Goal: Answer question/provide support: Share knowledge or assist other users

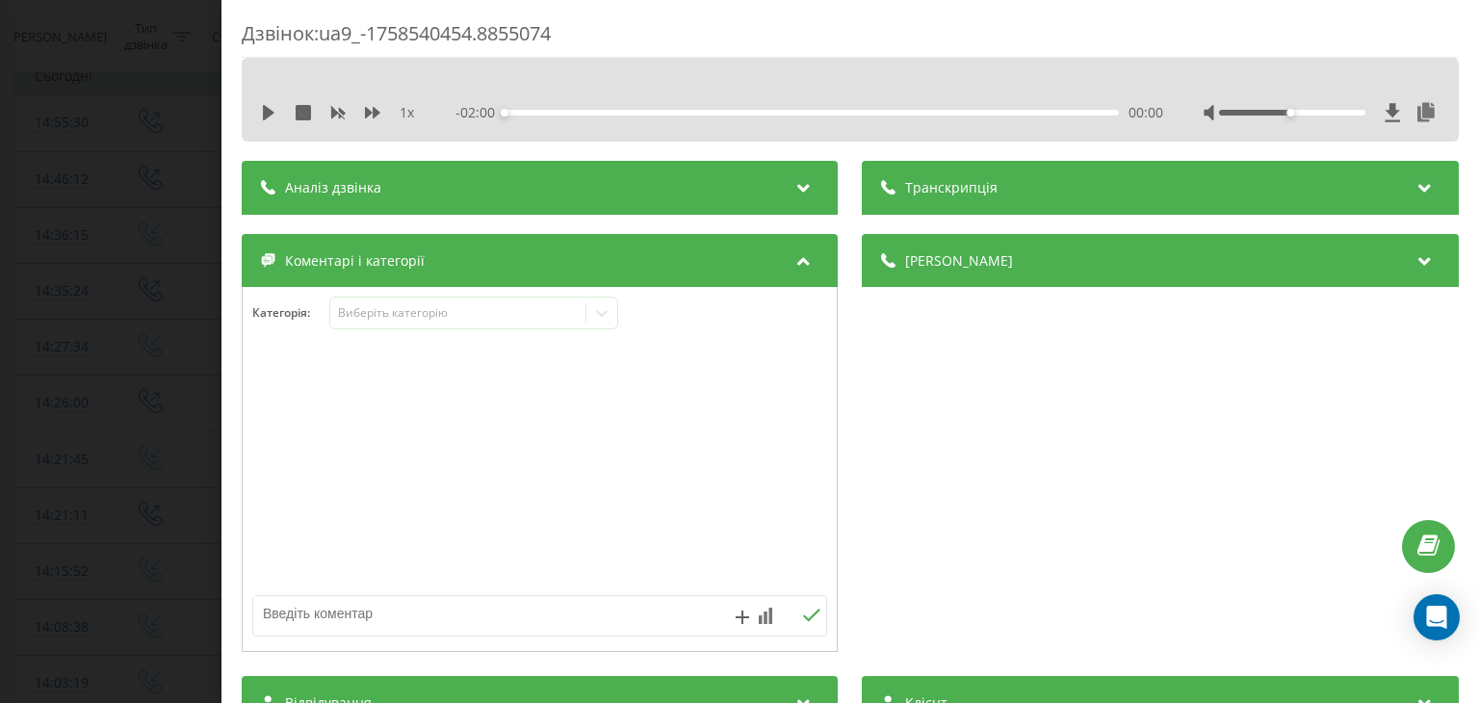
click at [160, 182] on div "Дзвінок : ua9_-1758540454.8855074 1 x - 02:00 00:00 00:00 Транскрипція Для AI-а…" at bounding box center [739, 351] width 1479 height 703
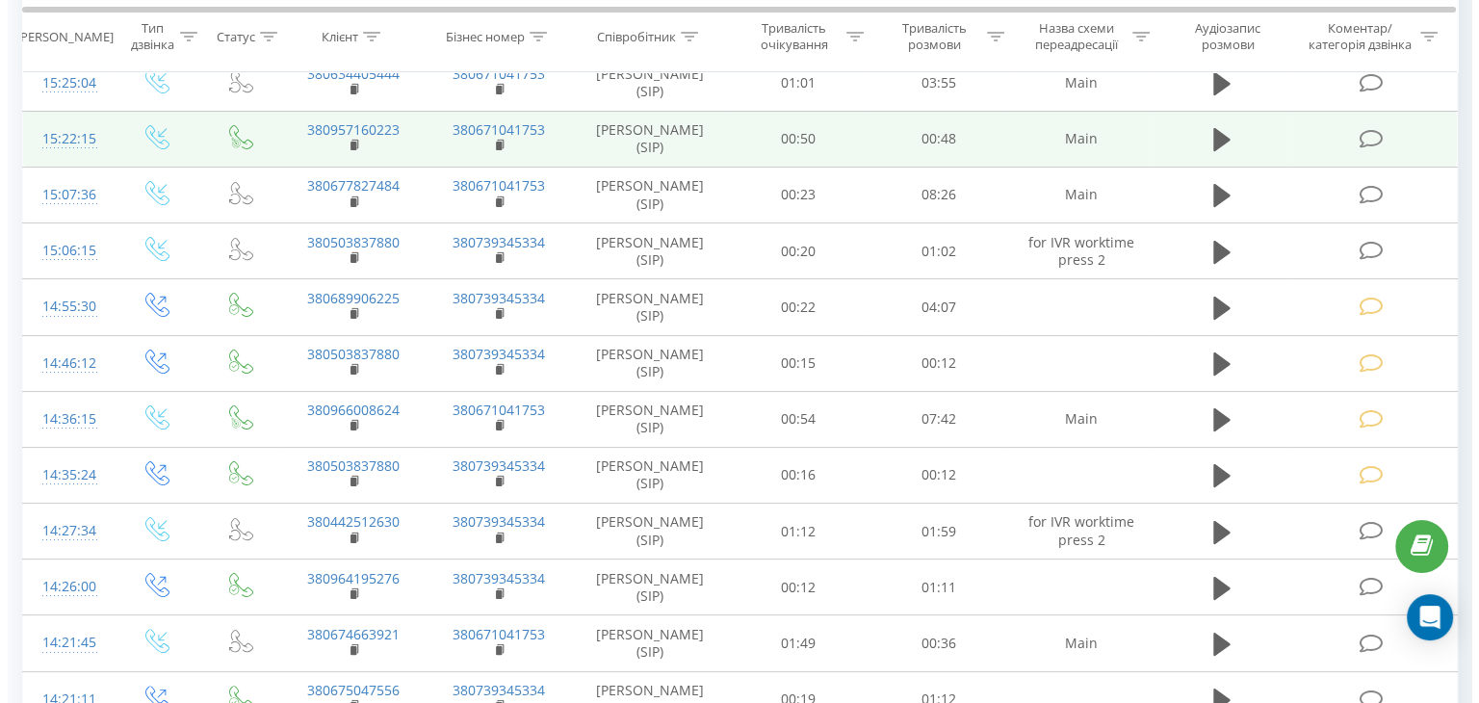
scroll to position [193, 0]
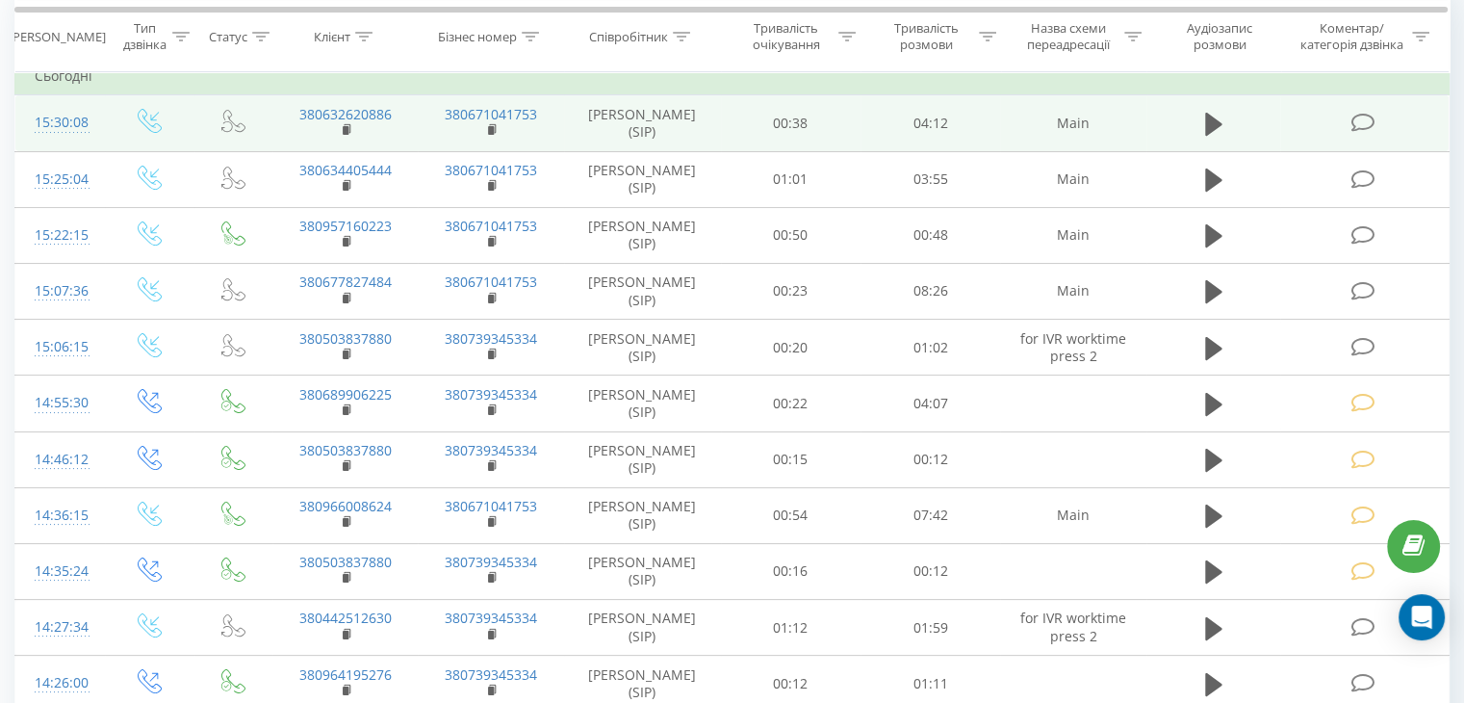
click at [1359, 123] on icon at bounding box center [1363, 123] width 24 height 20
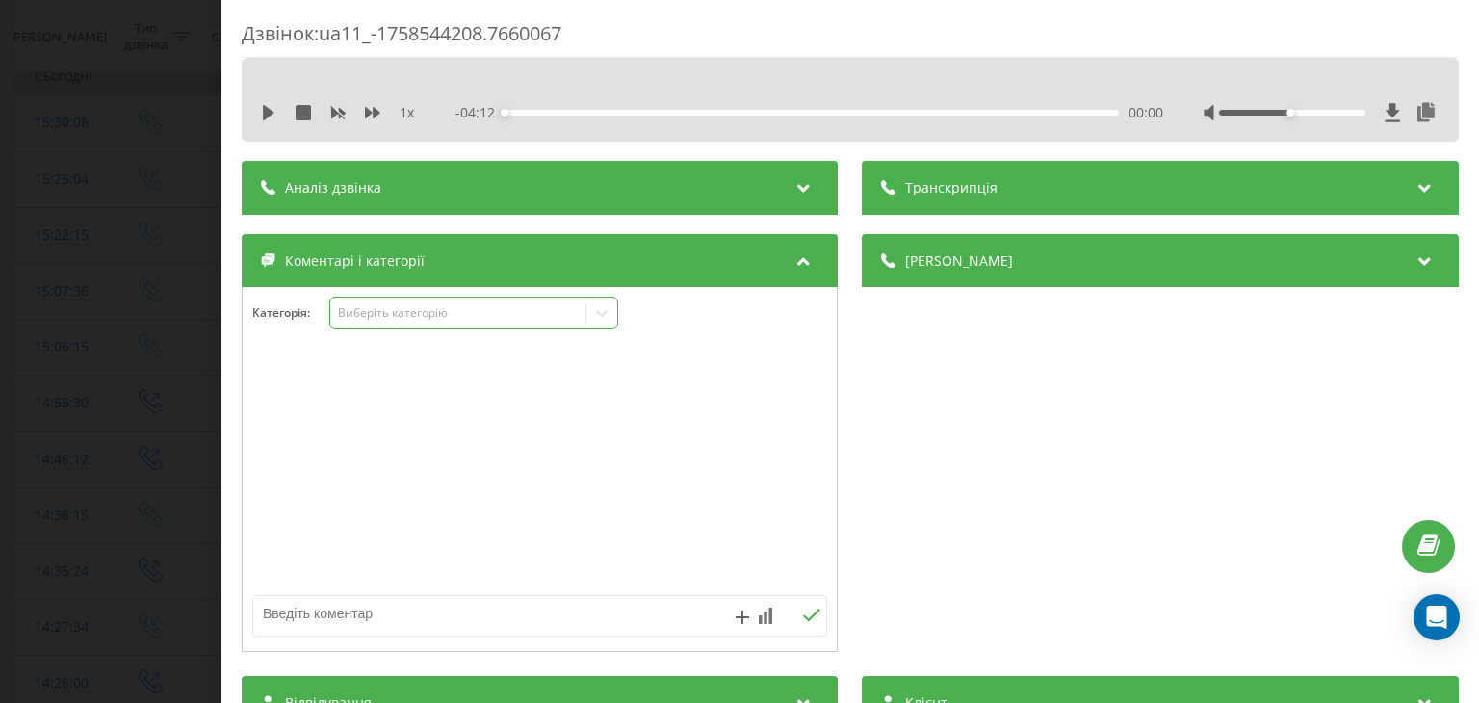
click at [388, 309] on div "Виберіть категорію" at bounding box center [458, 312] width 241 height 15
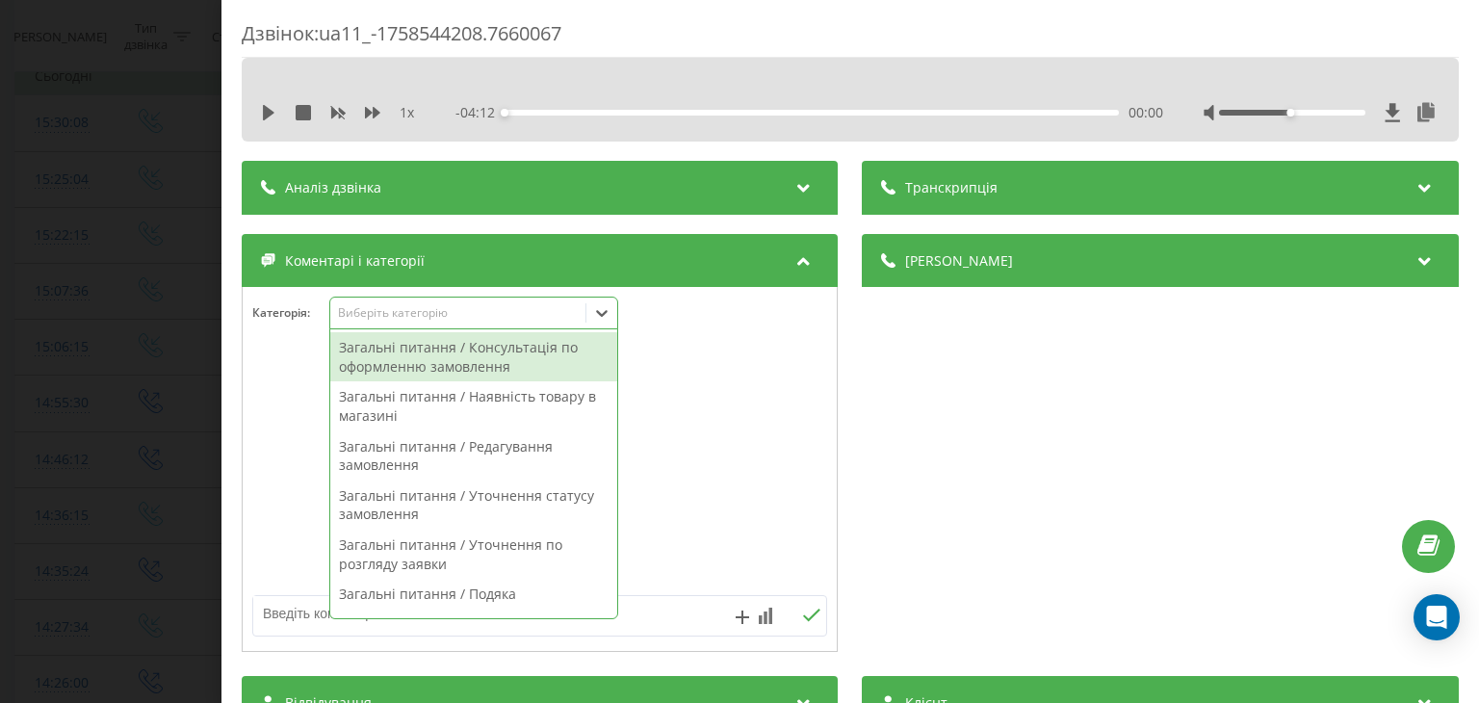
click at [698, 355] on div at bounding box center [540, 469] width 594 height 231
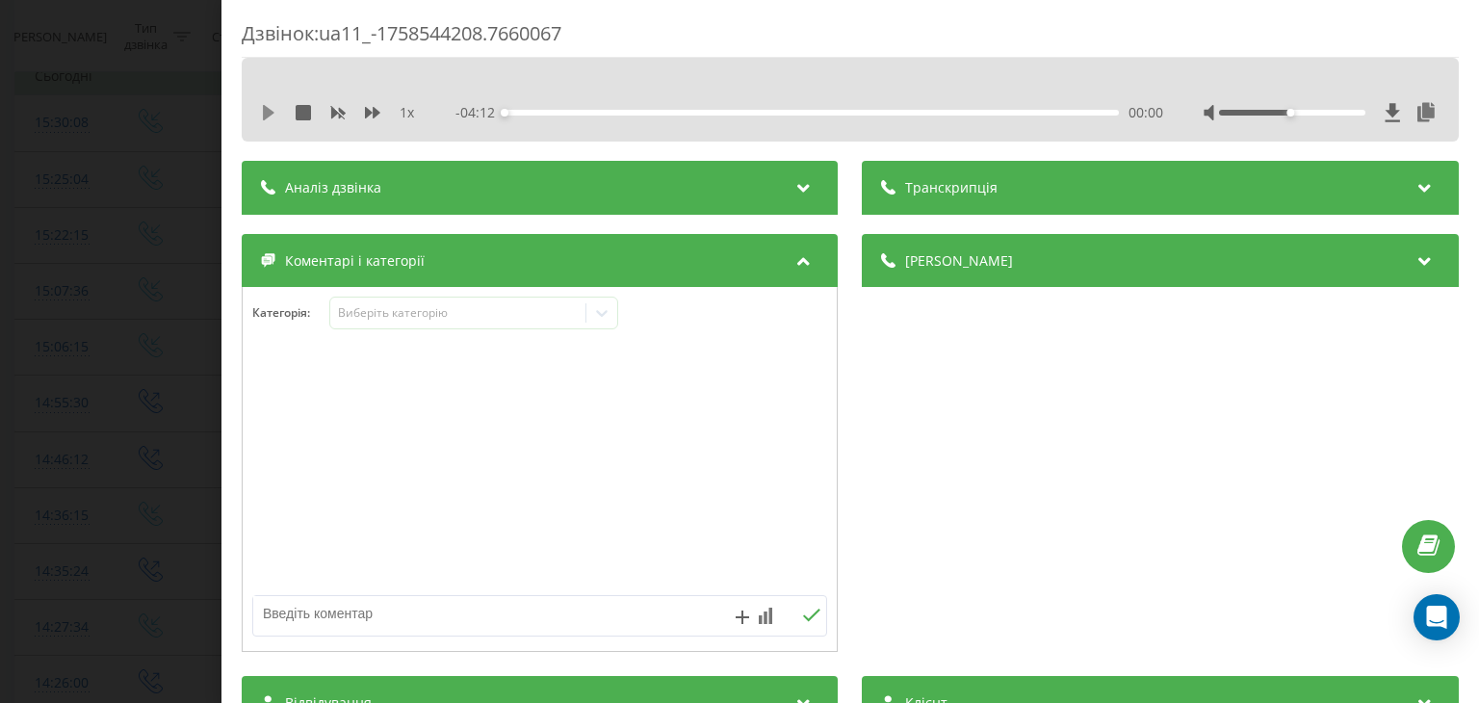
click at [275, 110] on icon at bounding box center [268, 112] width 15 height 15
click at [297, 111] on icon at bounding box center [303, 112] width 15 height 15
click at [428, 309] on div "Виберіть категорію" at bounding box center [458, 312] width 241 height 15
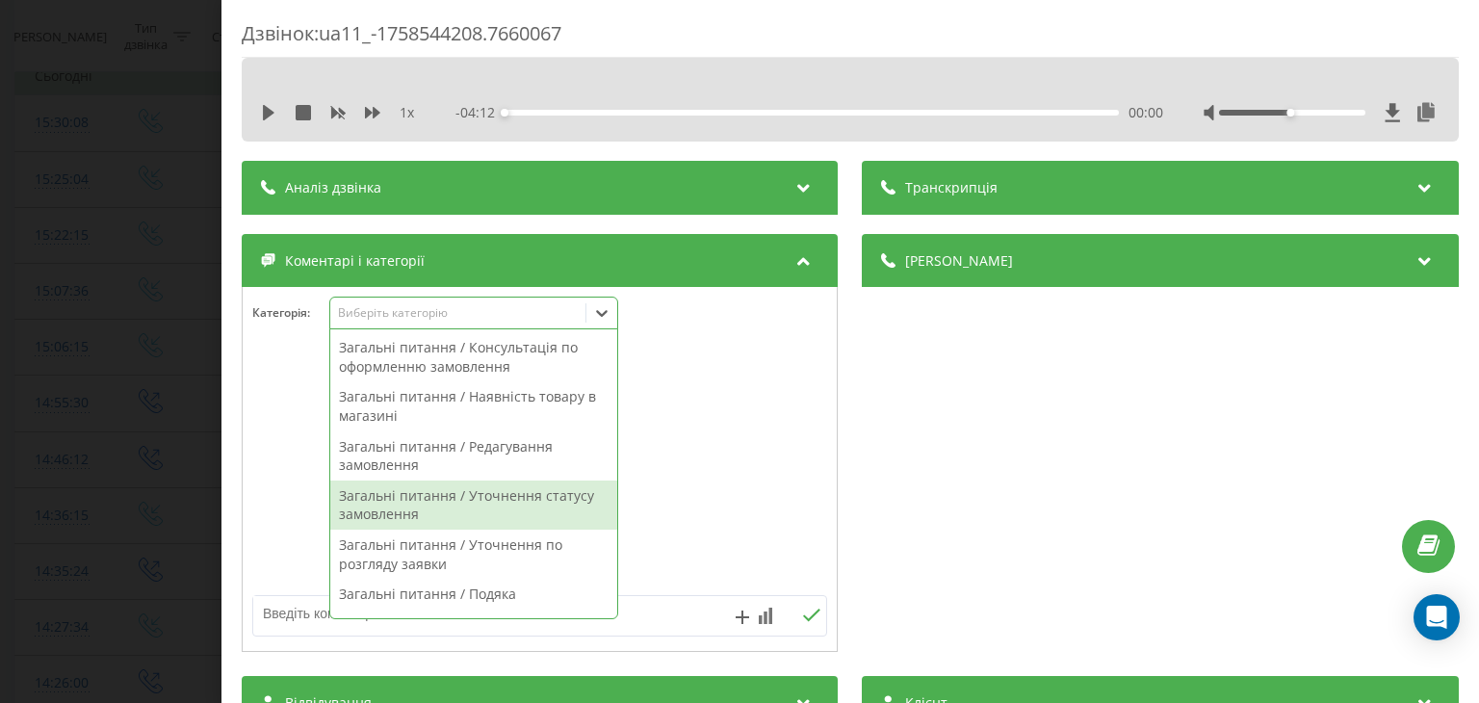
click at [559, 496] on div "Загальні питання / Уточнення статусу замовлення" at bounding box center [473, 504] width 287 height 49
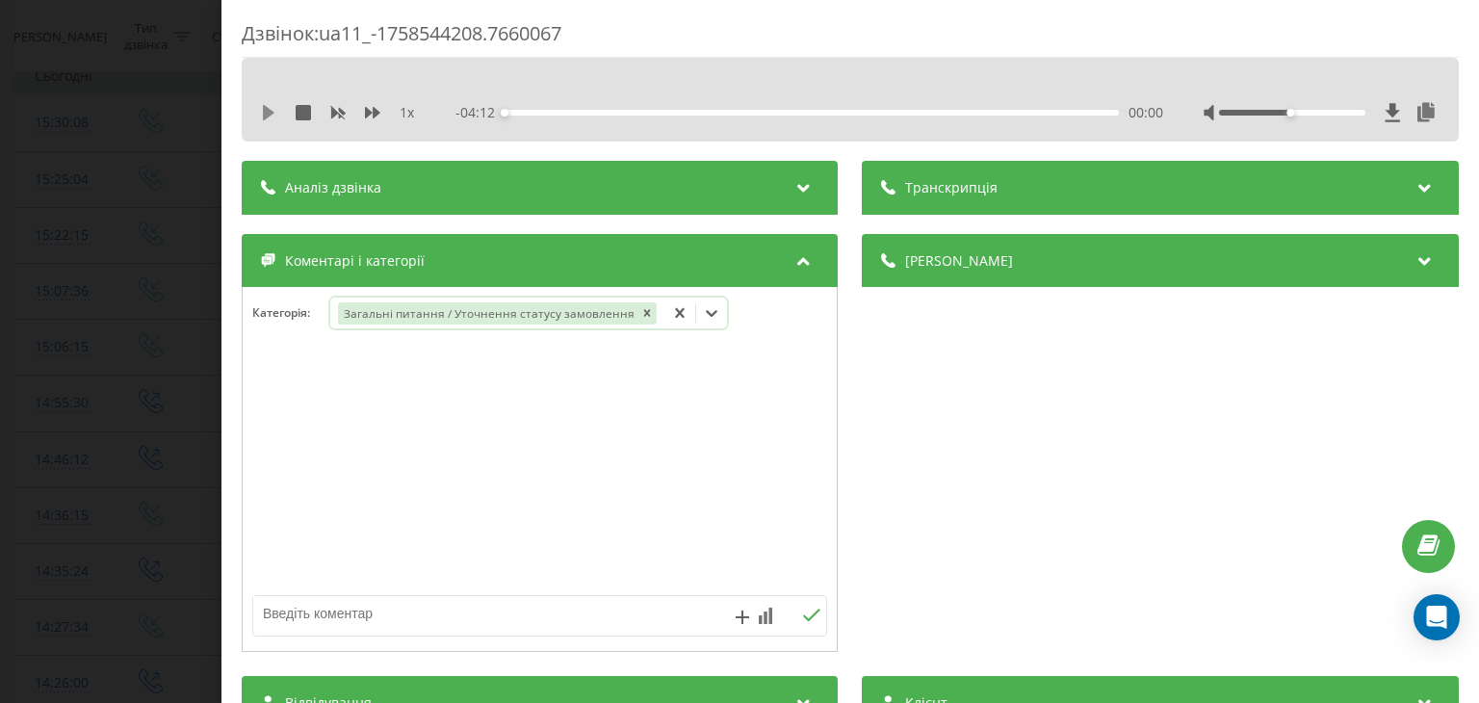
click at [276, 114] on icon at bounding box center [268, 112] width 15 height 15
click at [545, 105] on div "- 04:11 00:00 00:00" at bounding box center [809, 112] width 707 height 19
click at [562, 109] on div "- 04:11 00:01 00:01" at bounding box center [809, 112] width 707 height 19
click at [570, 110] on div "00:01" at bounding box center [811, 113] width 613 height 6
click at [520, 112] on div "00:28" at bounding box center [811, 113] width 613 height 6
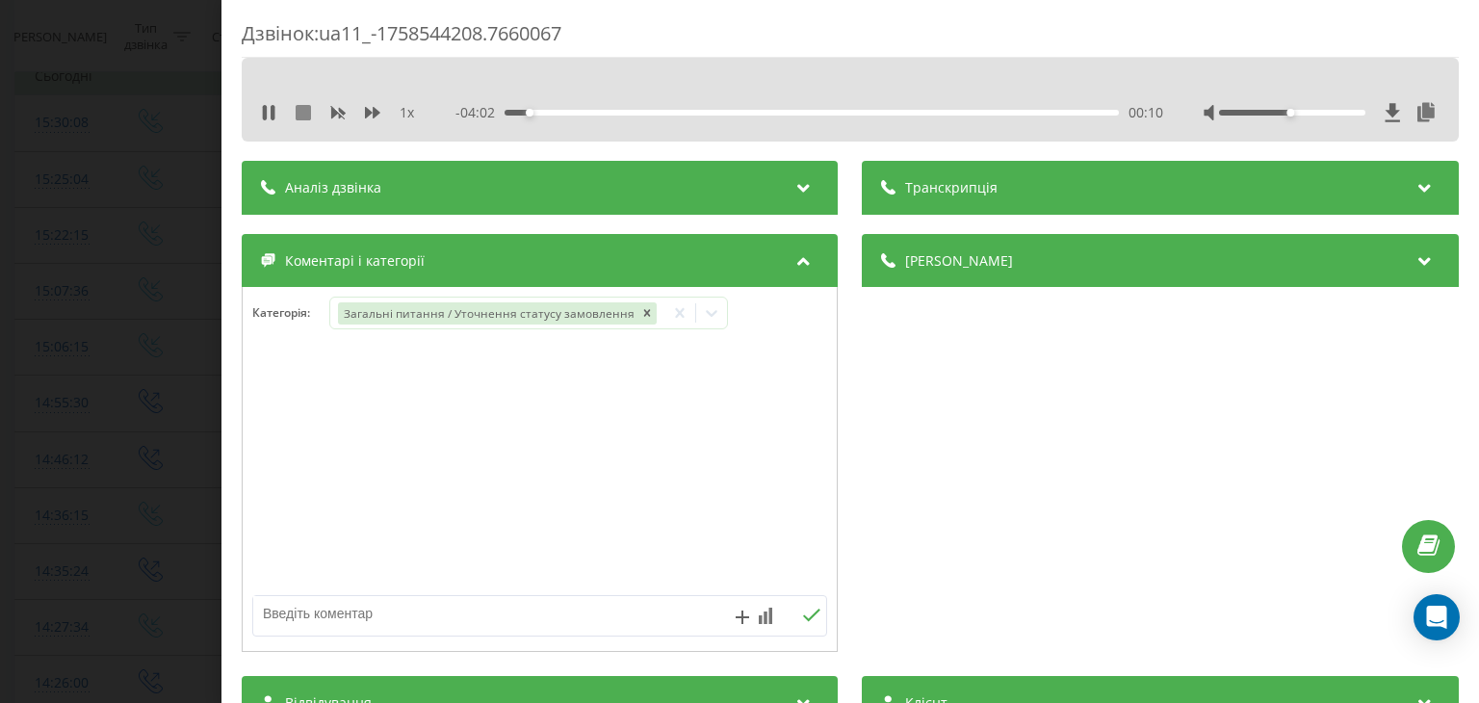
click at [304, 112] on icon at bounding box center [303, 112] width 15 height 15
click at [427, 602] on textarea at bounding box center [482, 613] width 458 height 35
type textarea "статус замовлення"
click at [803, 609] on icon at bounding box center [812, 614] width 18 height 13
click at [195, 374] on div "Дзвінок : ua11_-1758544208.7660067 1 x - 04:12 00:00 00:00 Транскрипція Для AI-…" at bounding box center [739, 351] width 1479 height 703
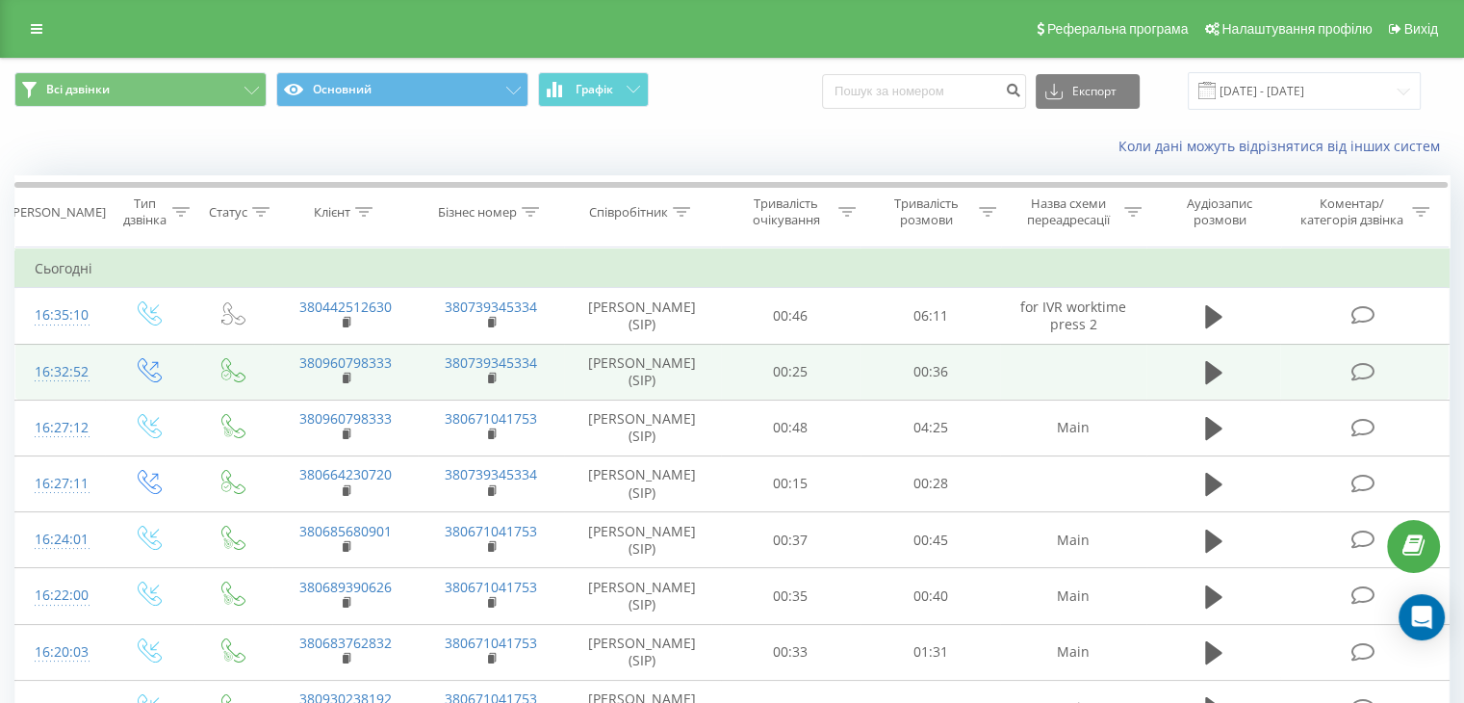
click at [1354, 371] on icon at bounding box center [1363, 372] width 24 height 20
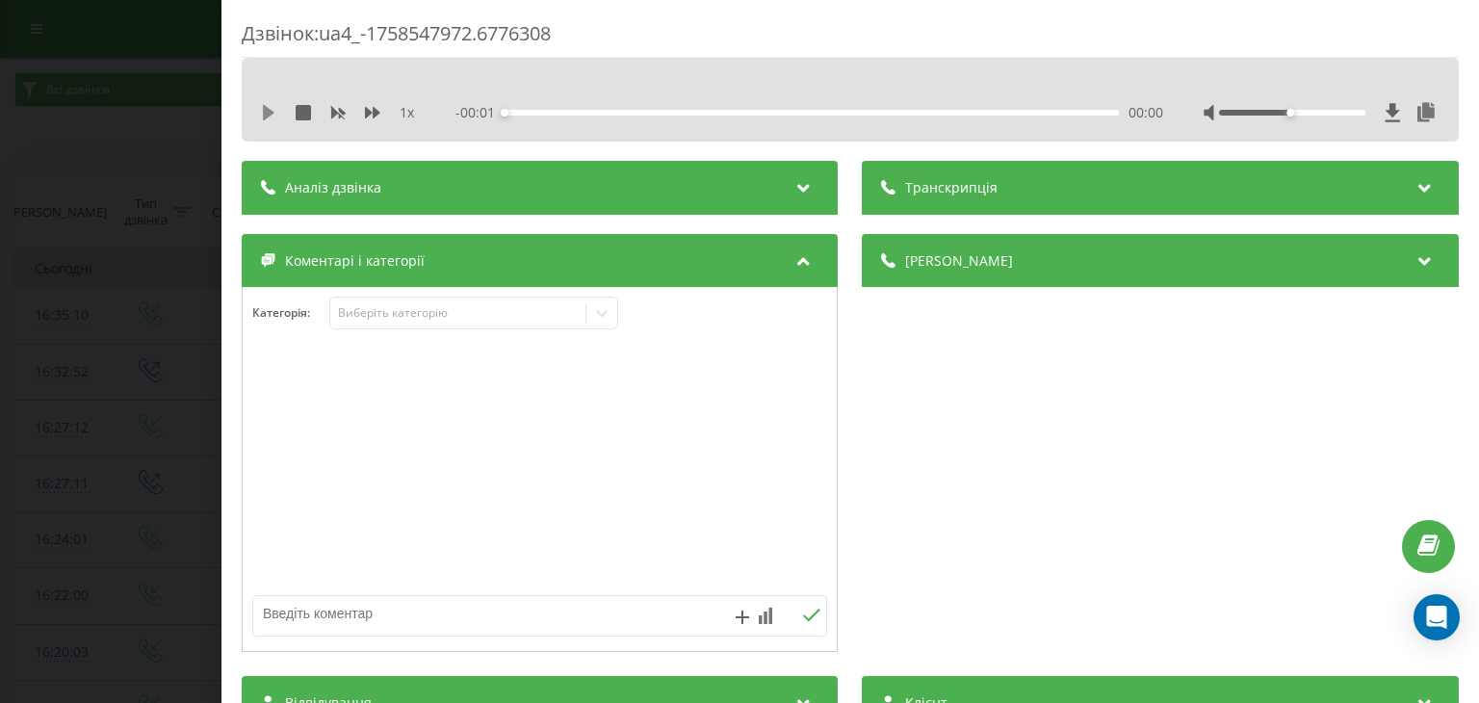
click at [271, 106] on icon at bounding box center [268, 112] width 15 height 15
click at [512, 313] on div "Виберіть категорію" at bounding box center [458, 312] width 241 height 15
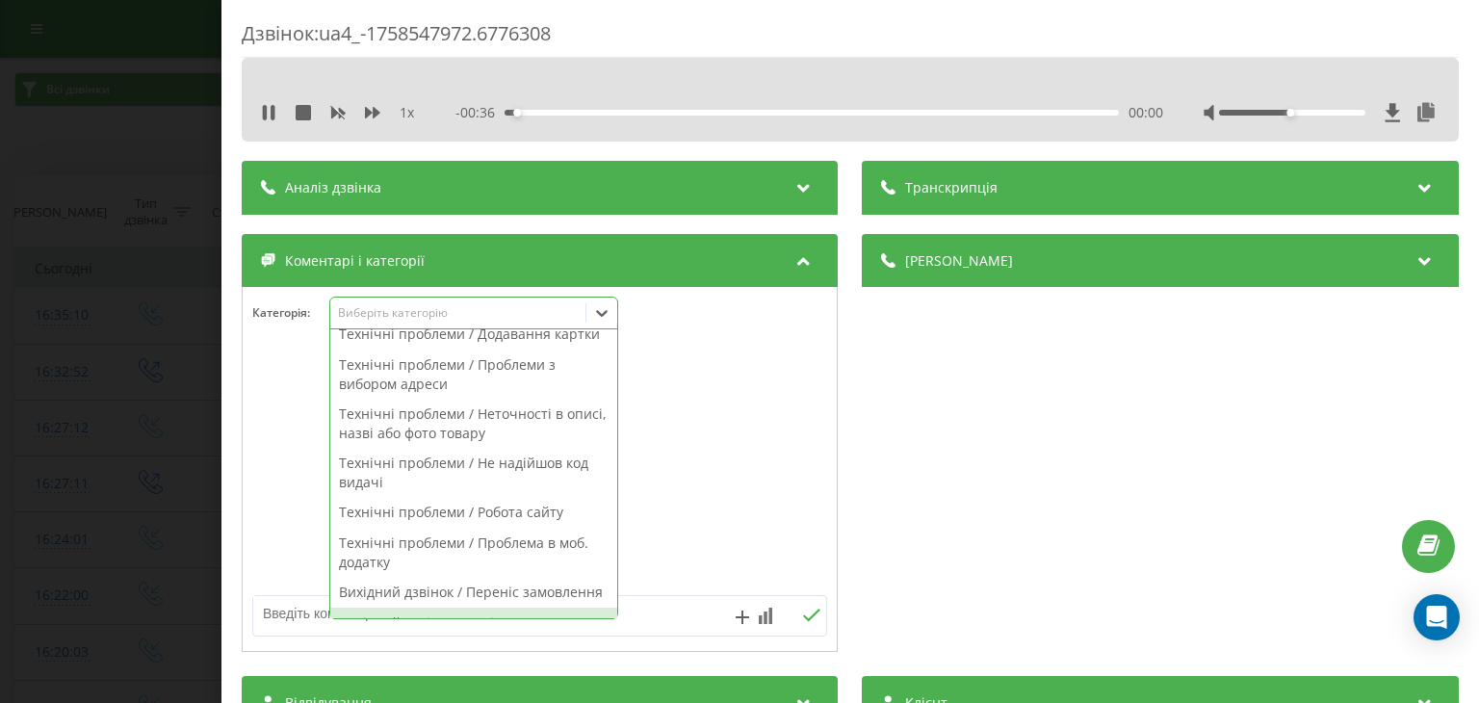
scroll to position [1344, 0]
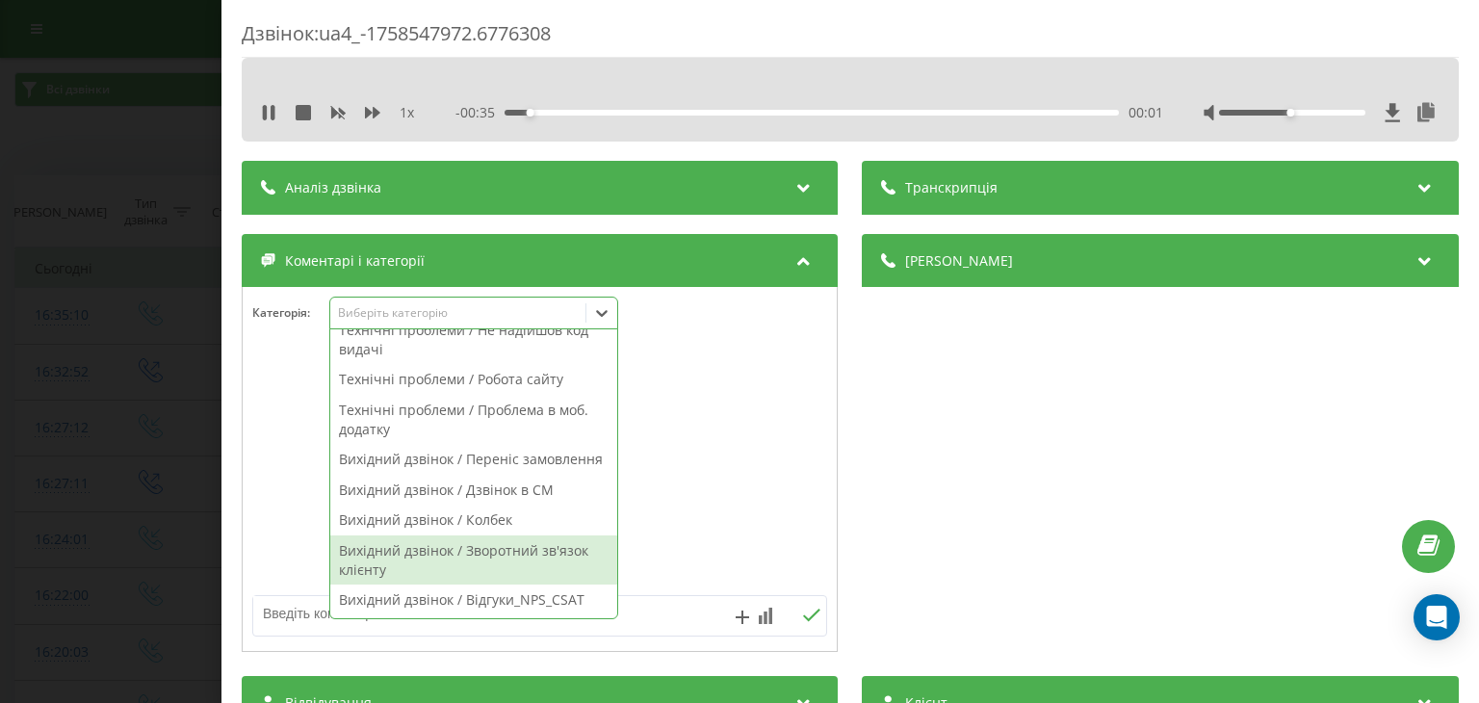
click at [543, 550] on div "Вихідний дзвінок / Зворотний зв'язок клієнту" at bounding box center [473, 559] width 287 height 49
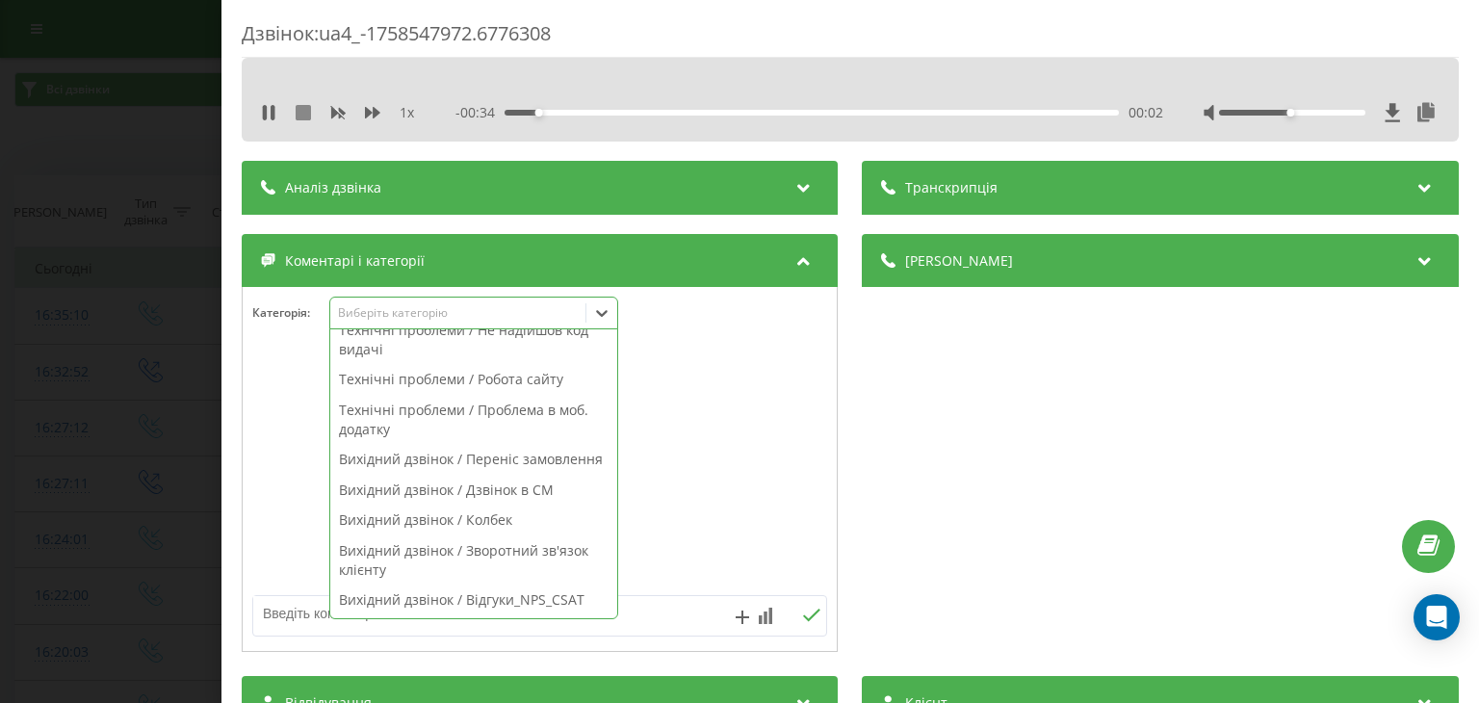
scroll to position [1013, 0]
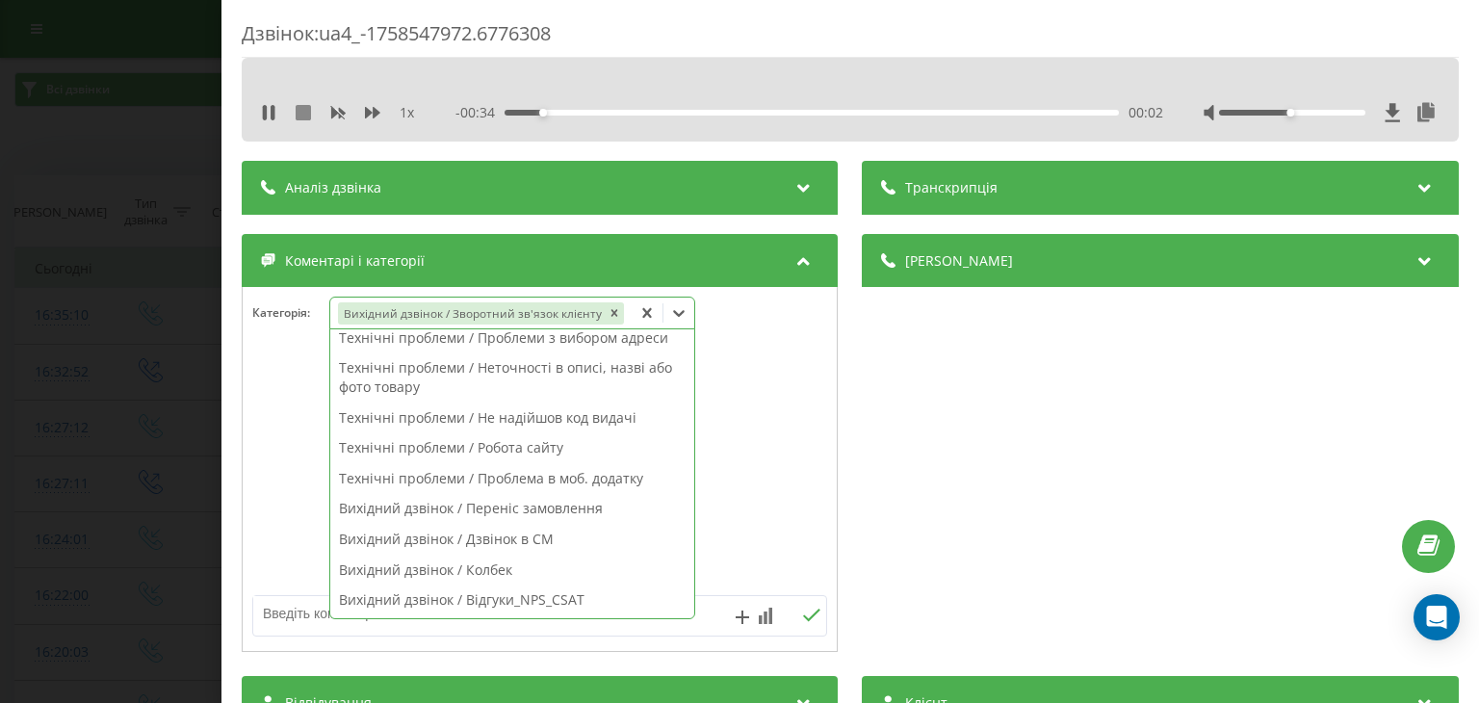
click at [296, 115] on icon at bounding box center [303, 112] width 15 height 15
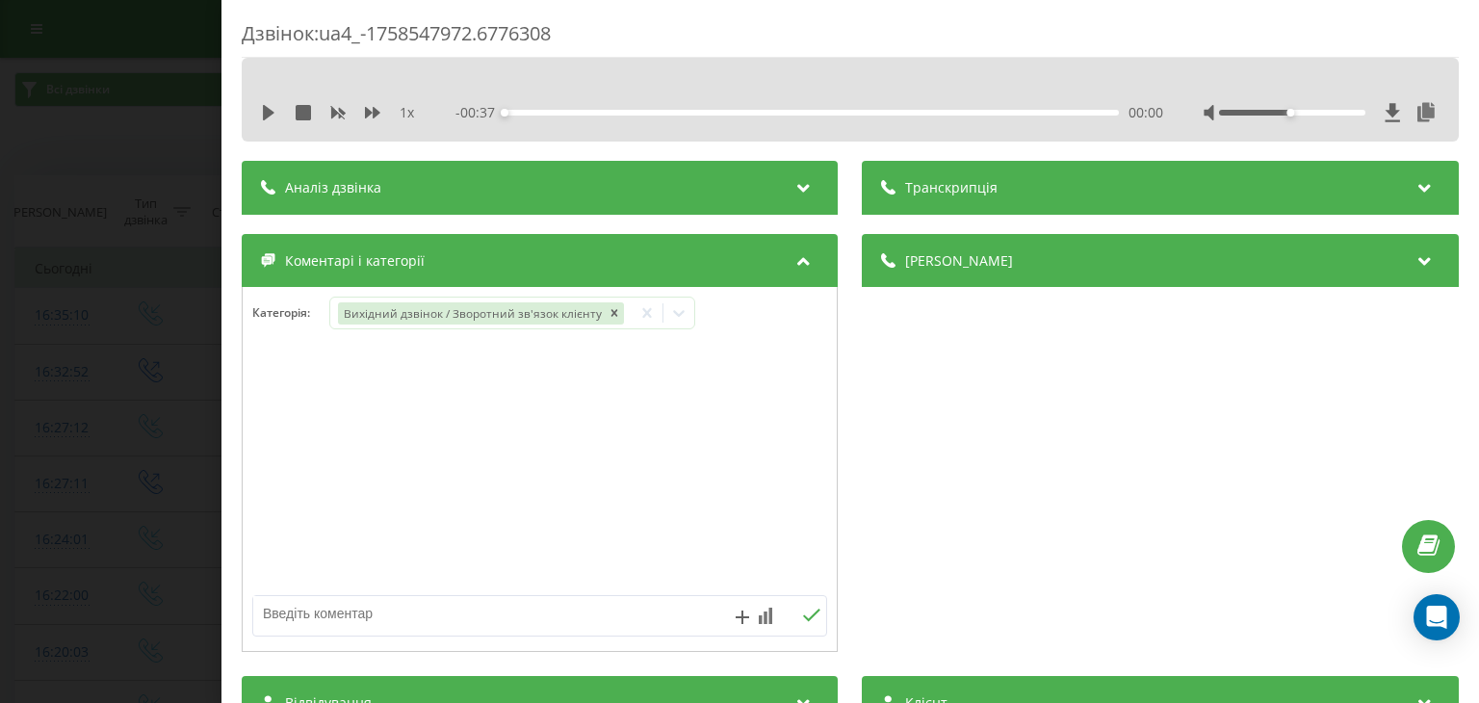
click at [347, 615] on textarea at bounding box center [482, 613] width 458 height 35
type textarea "дзвінок щодо замовлення нп"
click at [810, 618] on icon at bounding box center [812, 614] width 18 height 13
click at [177, 333] on div "Дзвінок : ua4_-1758547972.6776308 1 x - 00:37 00:00 00:00 Транскрипція Для AI-а…" at bounding box center [739, 351] width 1479 height 703
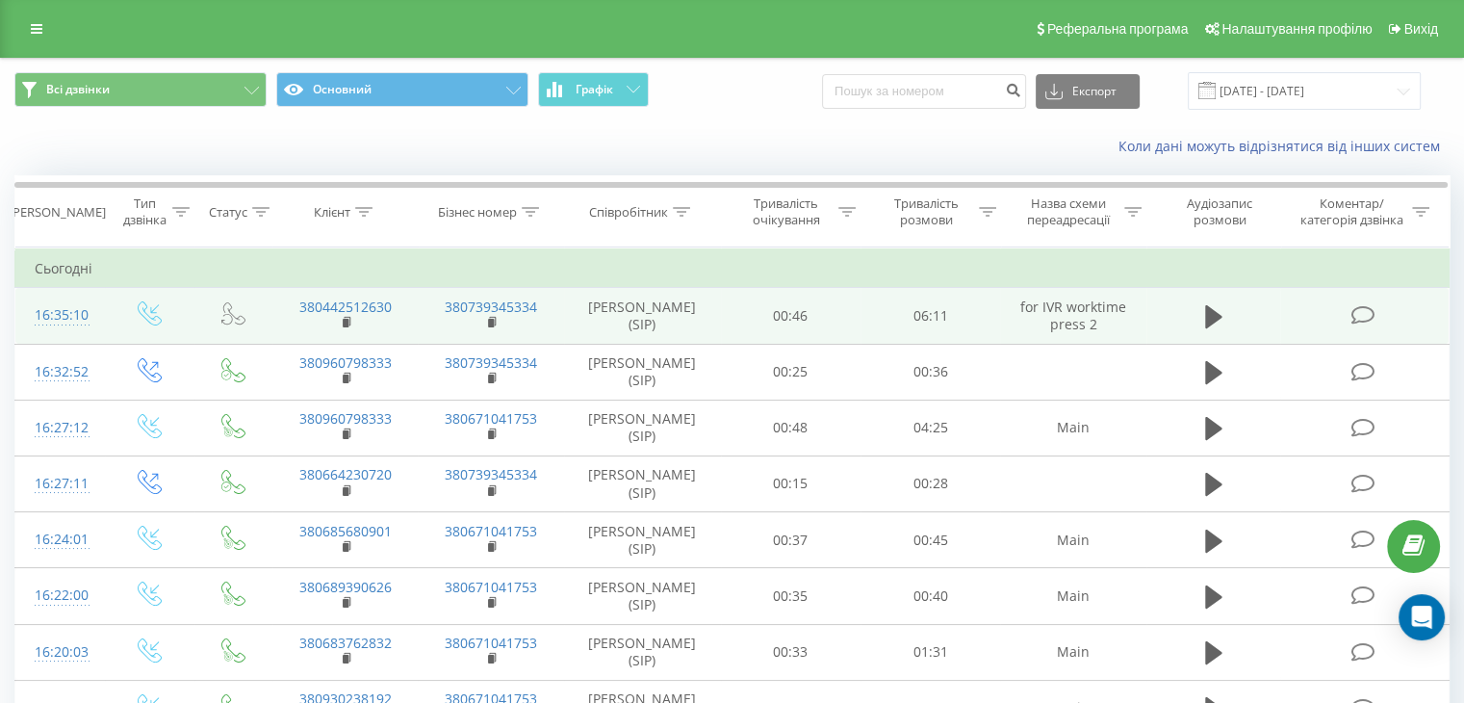
click at [1372, 312] on icon at bounding box center [1363, 315] width 24 height 20
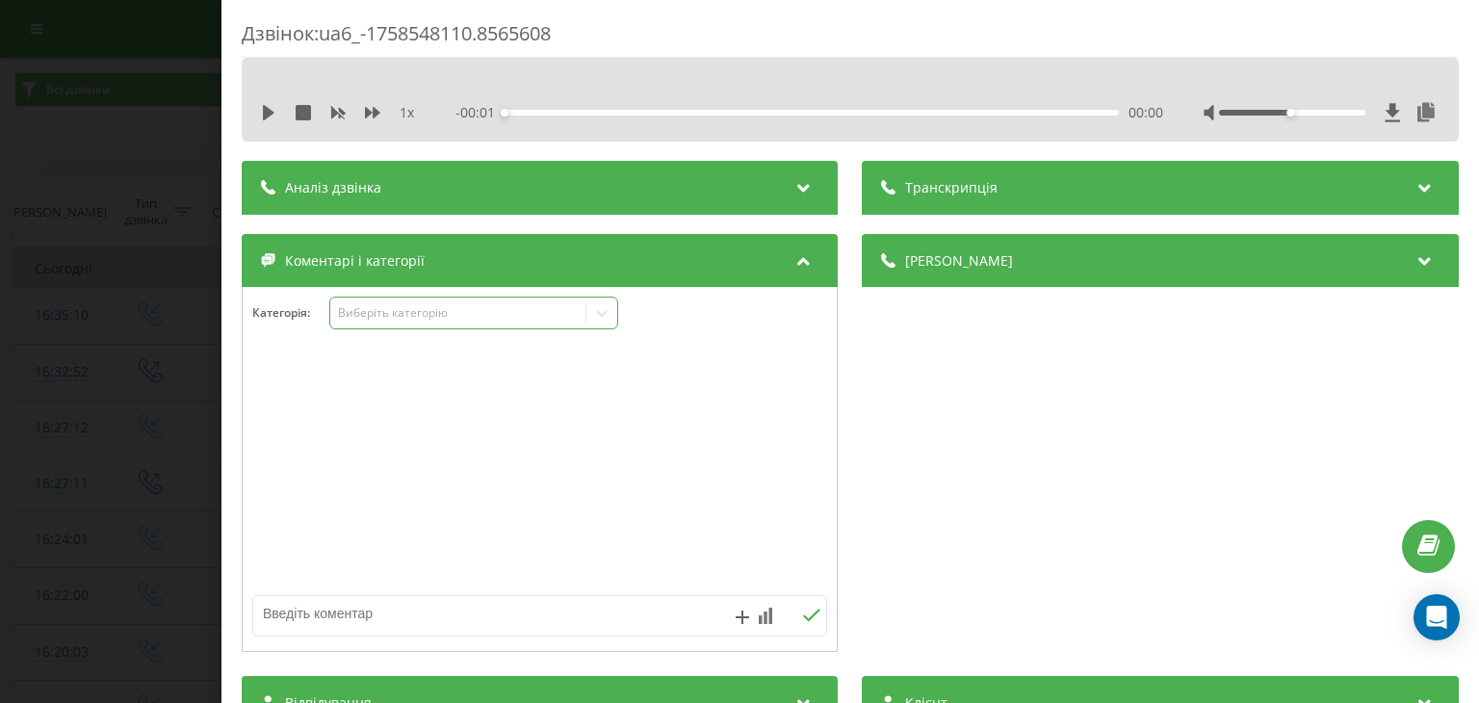
click at [504, 313] on div "Виберіть категорію" at bounding box center [458, 312] width 241 height 15
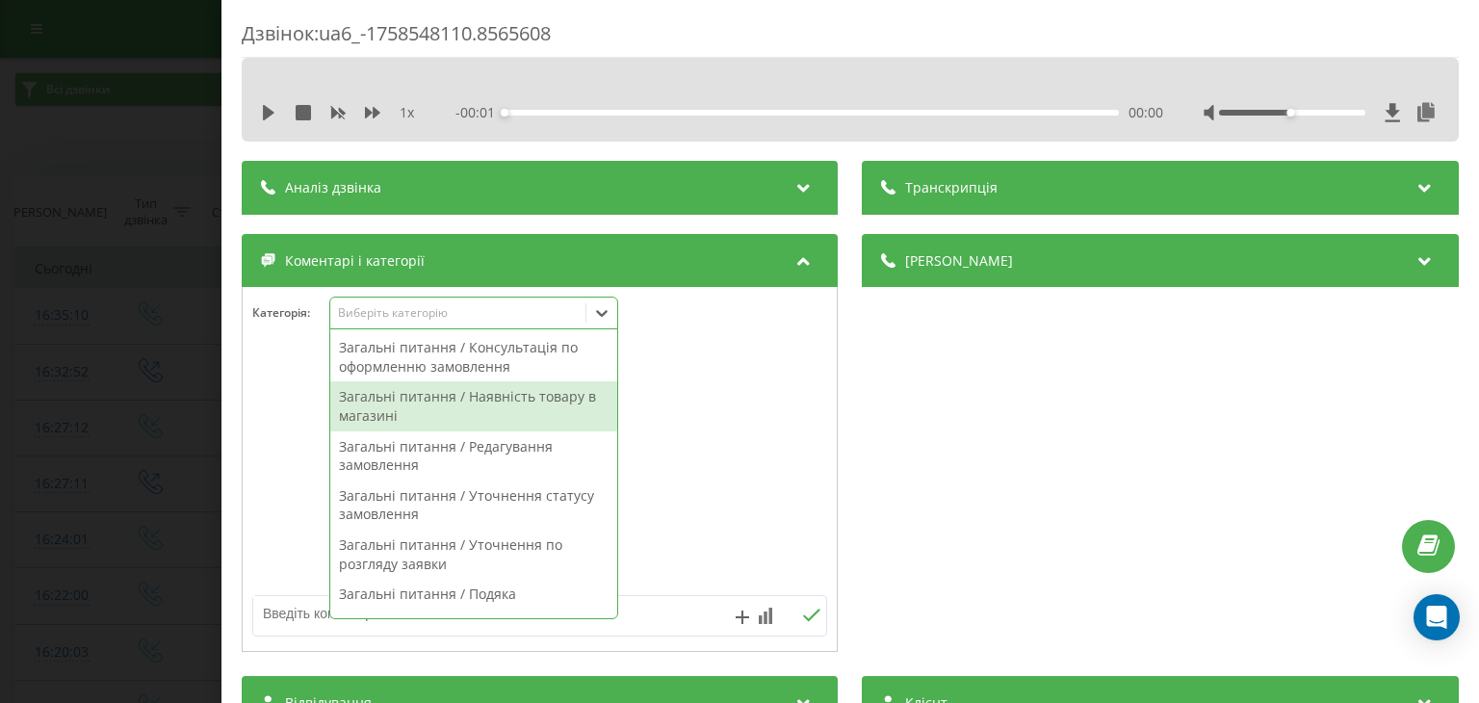
click at [538, 402] on div "Загальні питання / Наявність товару в магазині" at bounding box center [473, 405] width 287 height 49
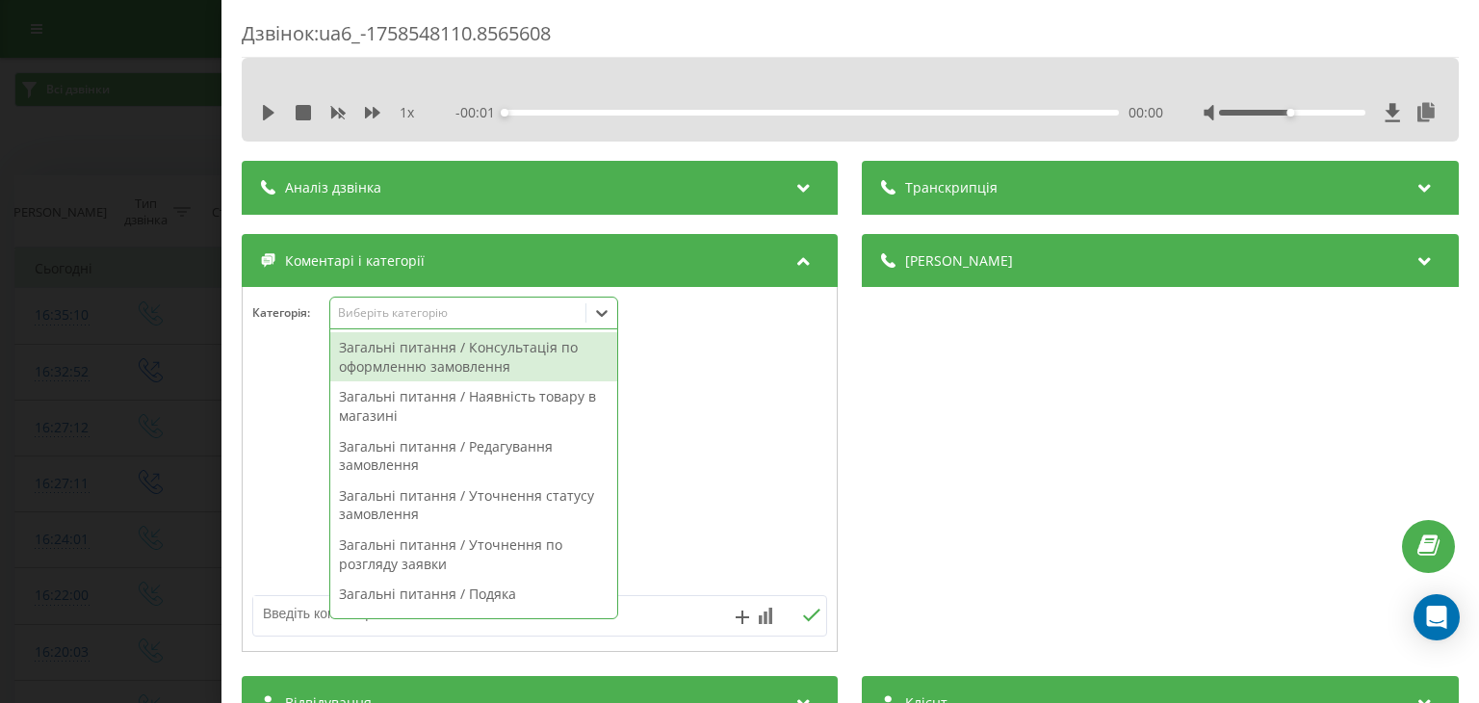
click at [297, 623] on textarea at bounding box center [482, 613] width 458 height 35
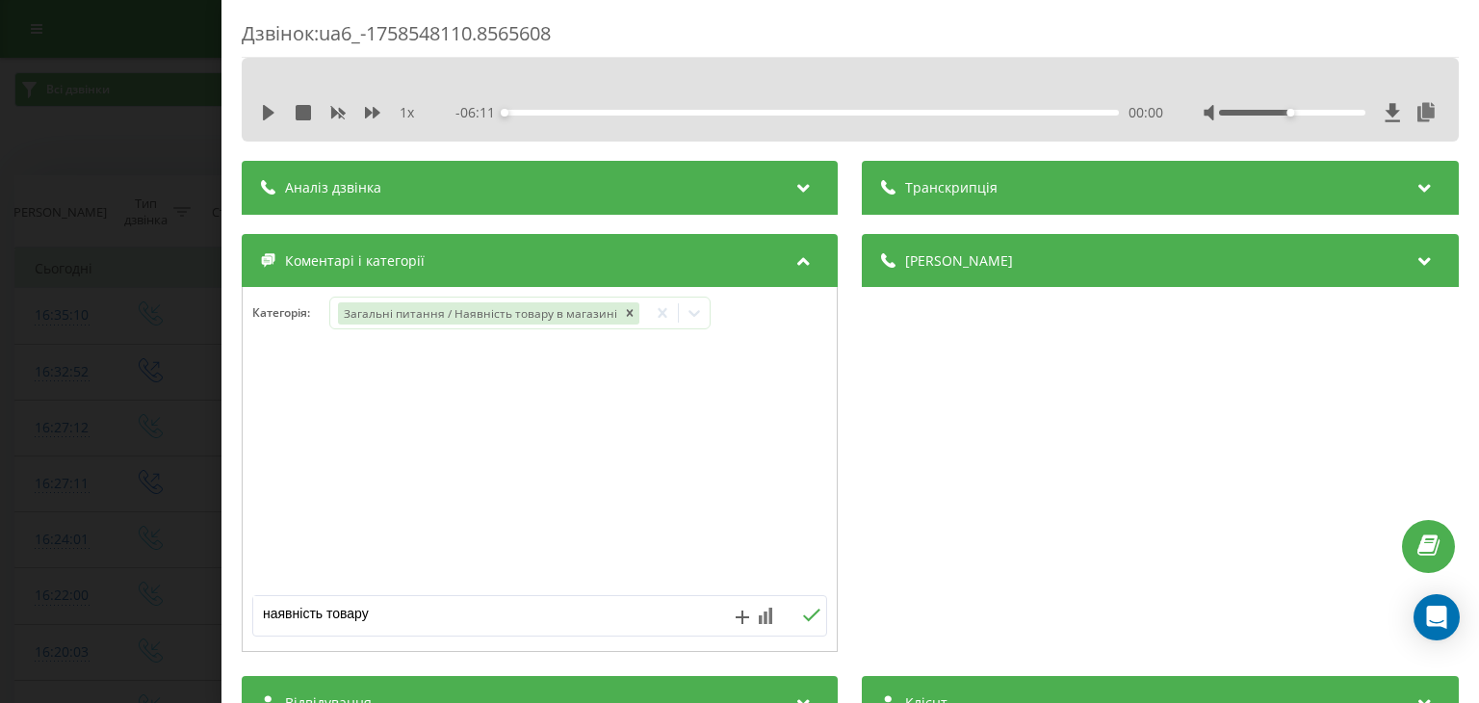
type textarea "наявність товару"
click at [809, 613] on icon at bounding box center [812, 614] width 17 height 13
click at [70, 380] on div "Дзвінок : ua6_-1758548110.8565608 1 x - 06:11 00:00 00:00 Транскрипція Для AI-а…" at bounding box center [739, 351] width 1479 height 703
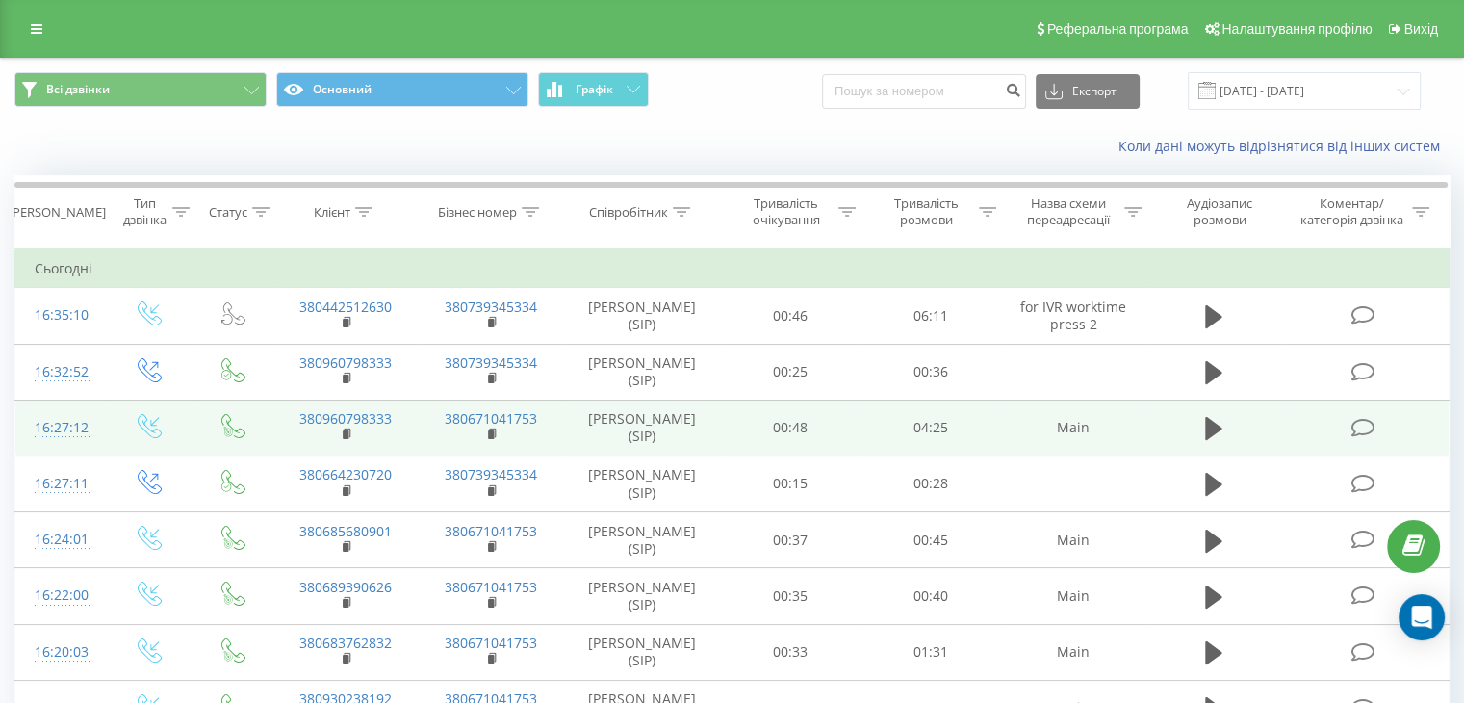
click at [1368, 425] on icon at bounding box center [1363, 428] width 24 height 20
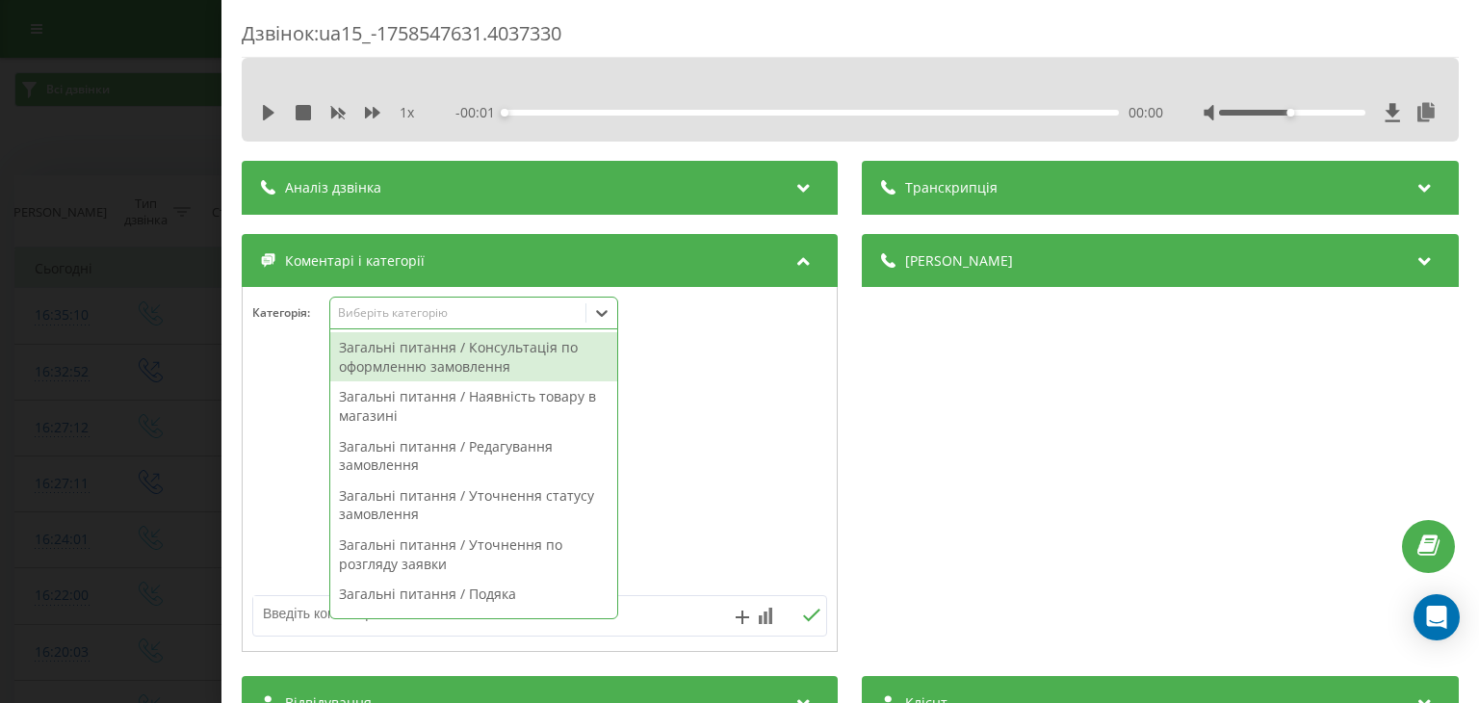
click at [433, 310] on div "Виберіть категорію" at bounding box center [458, 312] width 241 height 15
drag, startPoint x: 684, startPoint y: 331, endPoint x: 455, endPoint y: 194, distance: 267.3
click at [673, 323] on div "Категорія : 38 results available. Use Up and Down to choose options, press Ente…" at bounding box center [540, 326] width 594 height 58
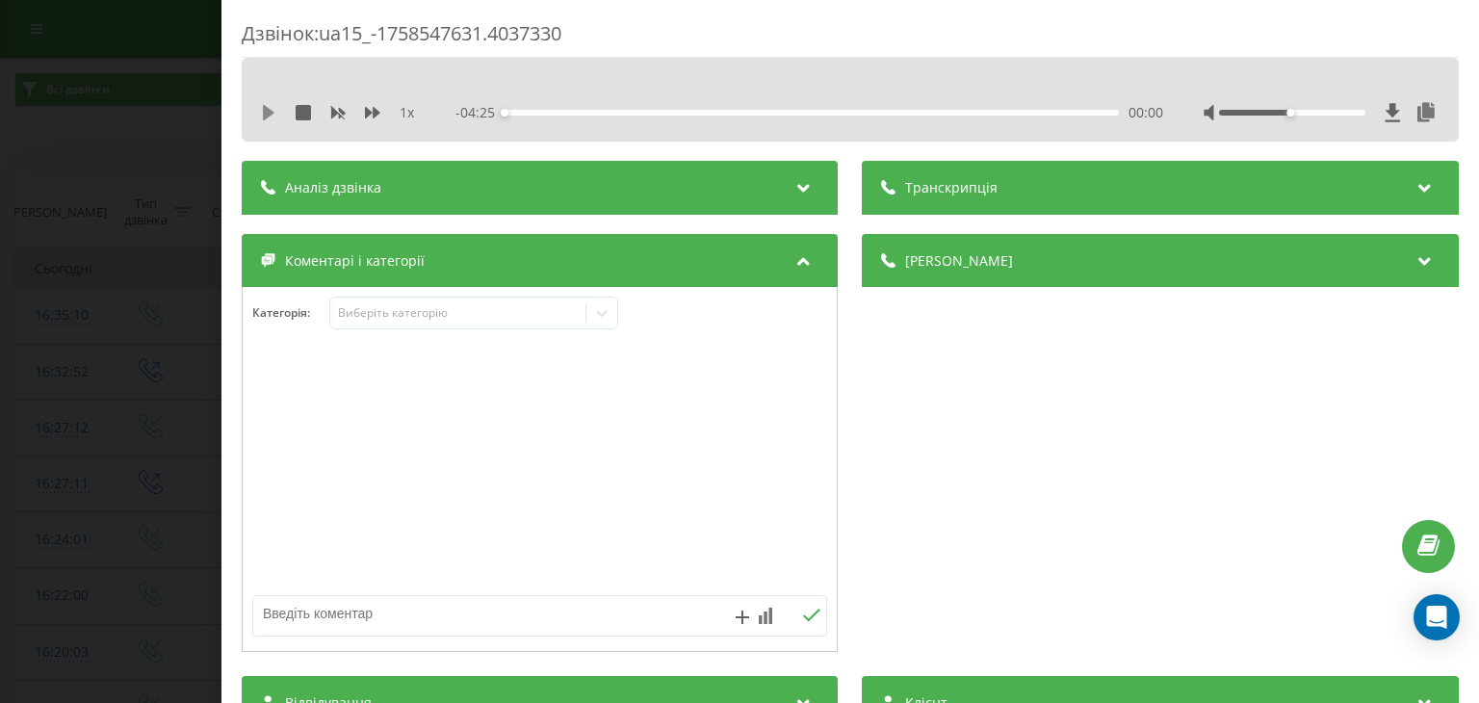
click at [272, 115] on icon at bounding box center [268, 112] width 15 height 15
click at [302, 107] on icon at bounding box center [303, 112] width 15 height 15
click at [429, 308] on div "Виберіть категорію" at bounding box center [458, 312] width 241 height 15
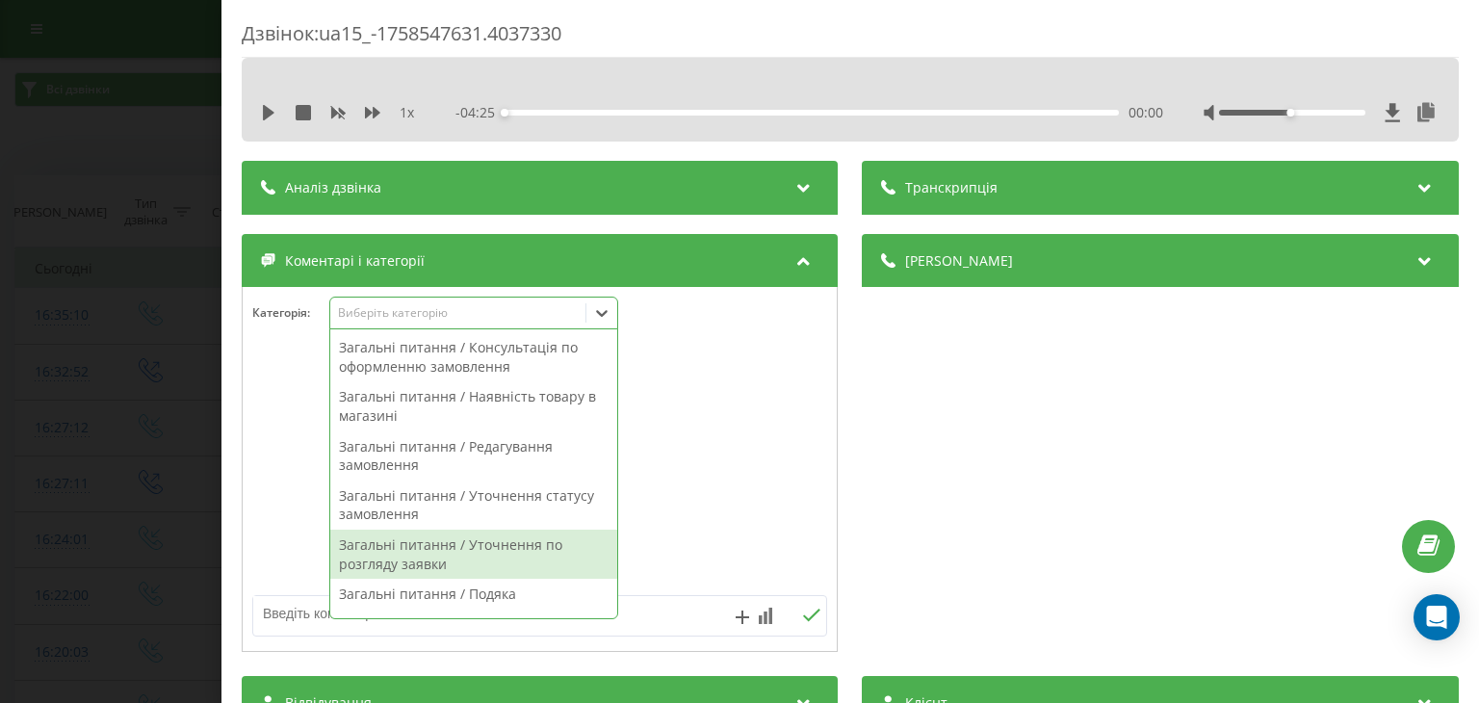
click at [533, 555] on div "Загальні питання / Уточнення по розгляду заявки" at bounding box center [473, 553] width 287 height 49
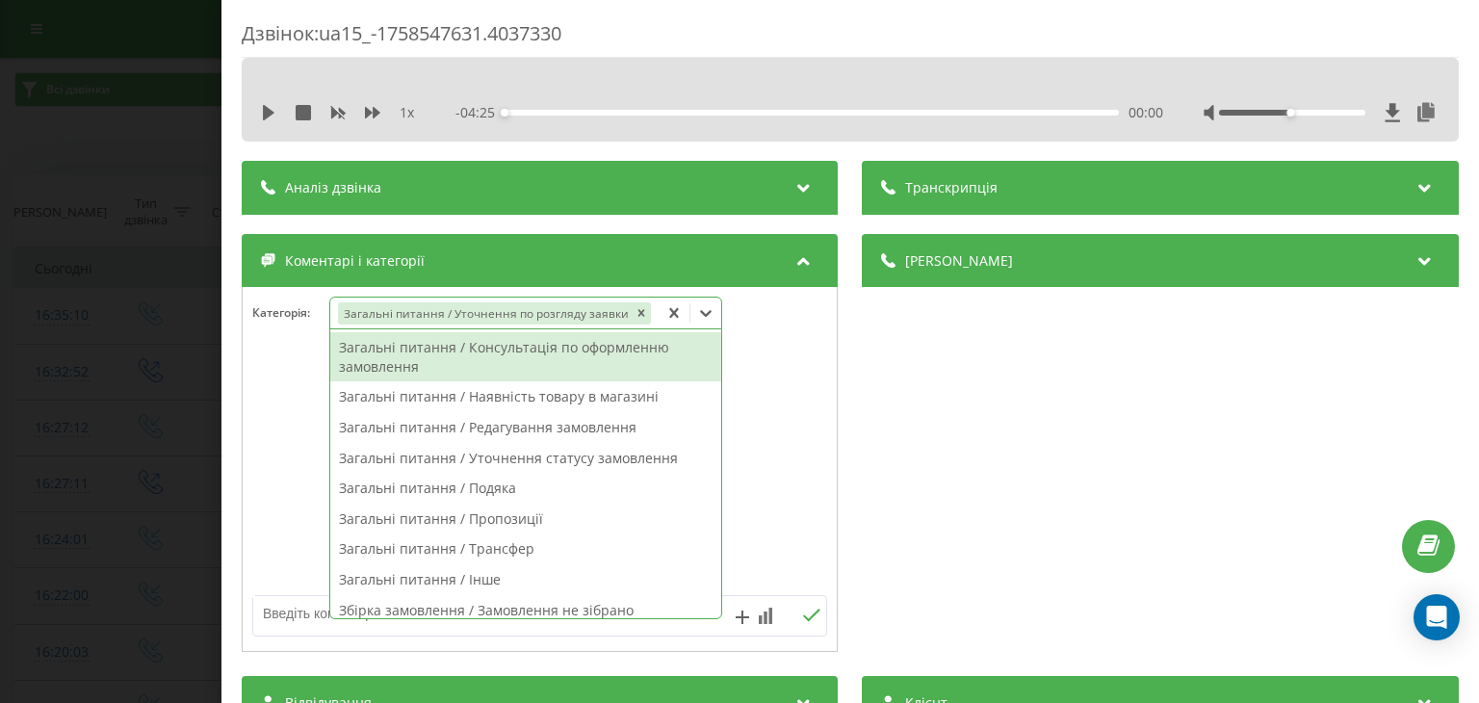
click at [664, 309] on icon at bounding box center [673, 312] width 19 height 19
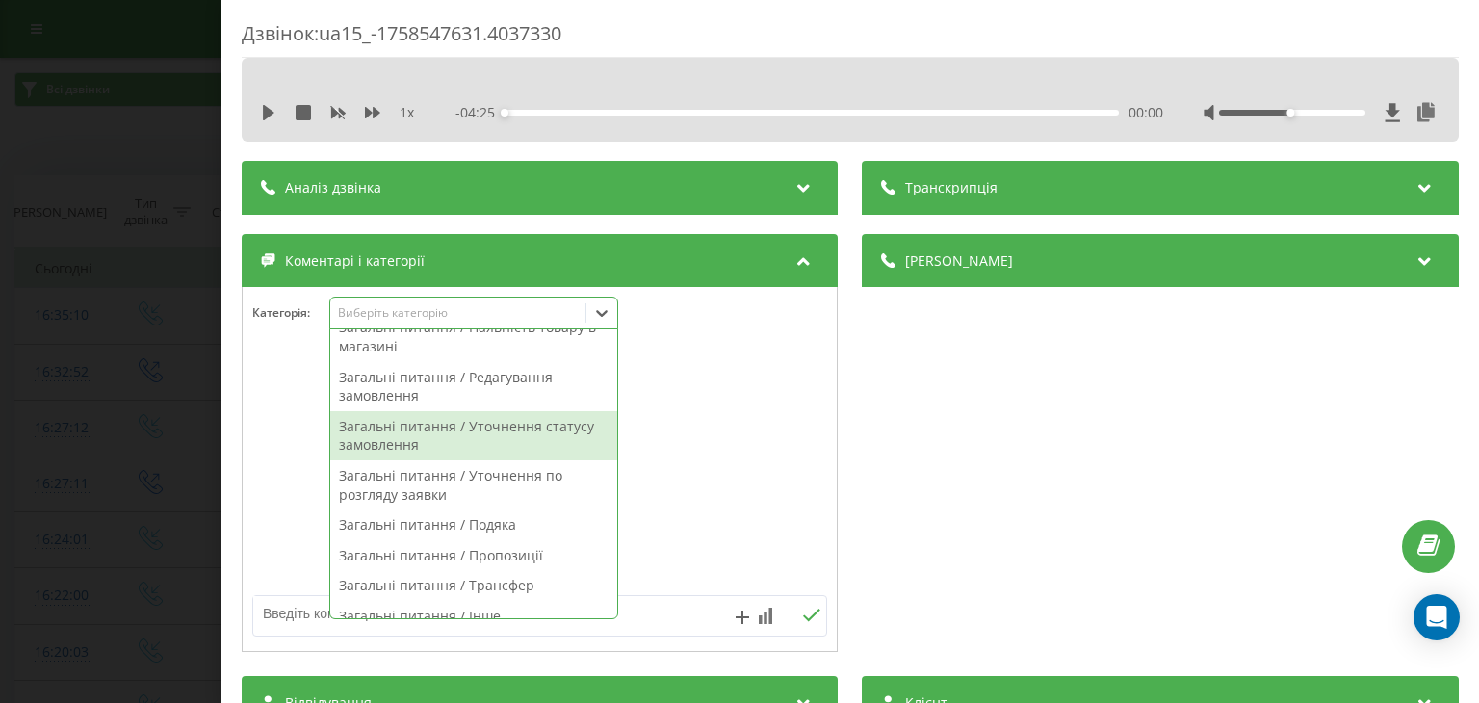
scroll to position [96, 0]
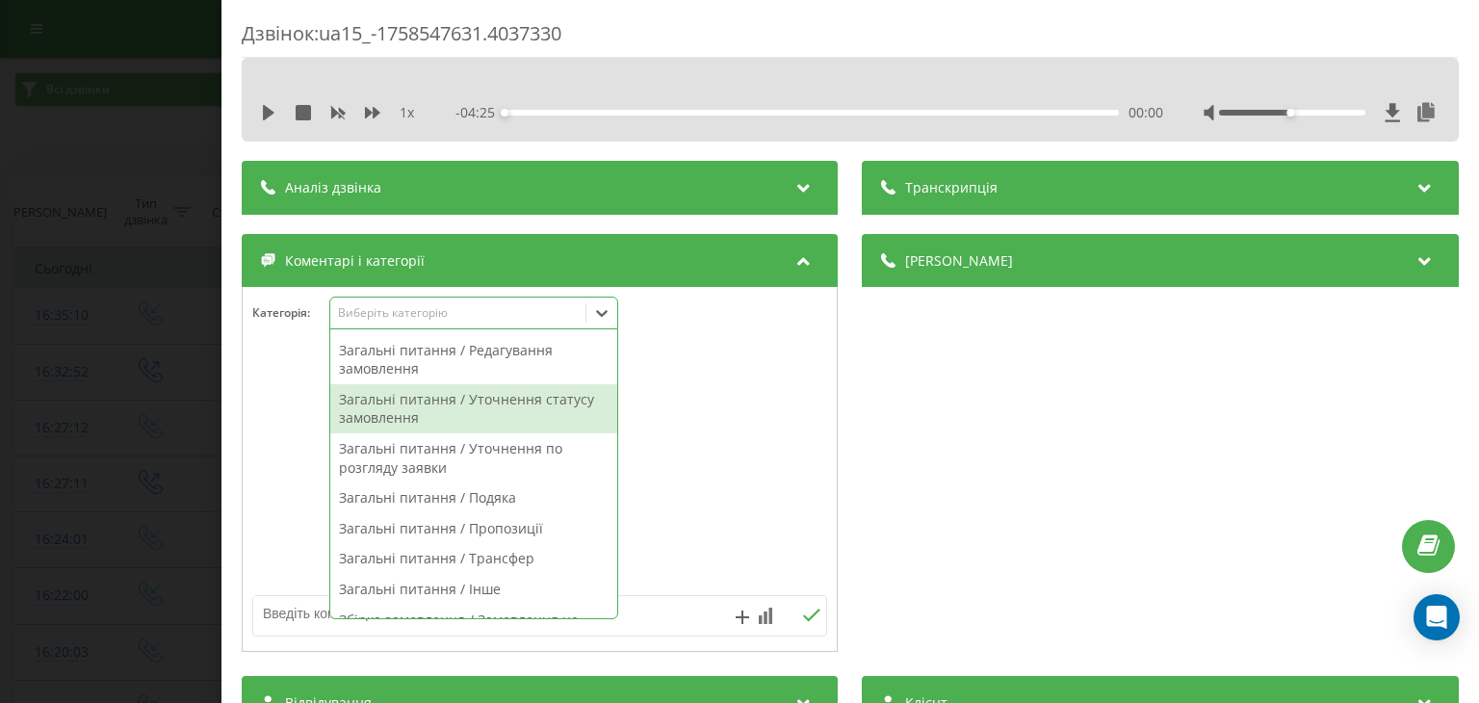
click at [528, 415] on div "Загальні питання / Уточнення статусу замовлення" at bounding box center [473, 408] width 287 height 49
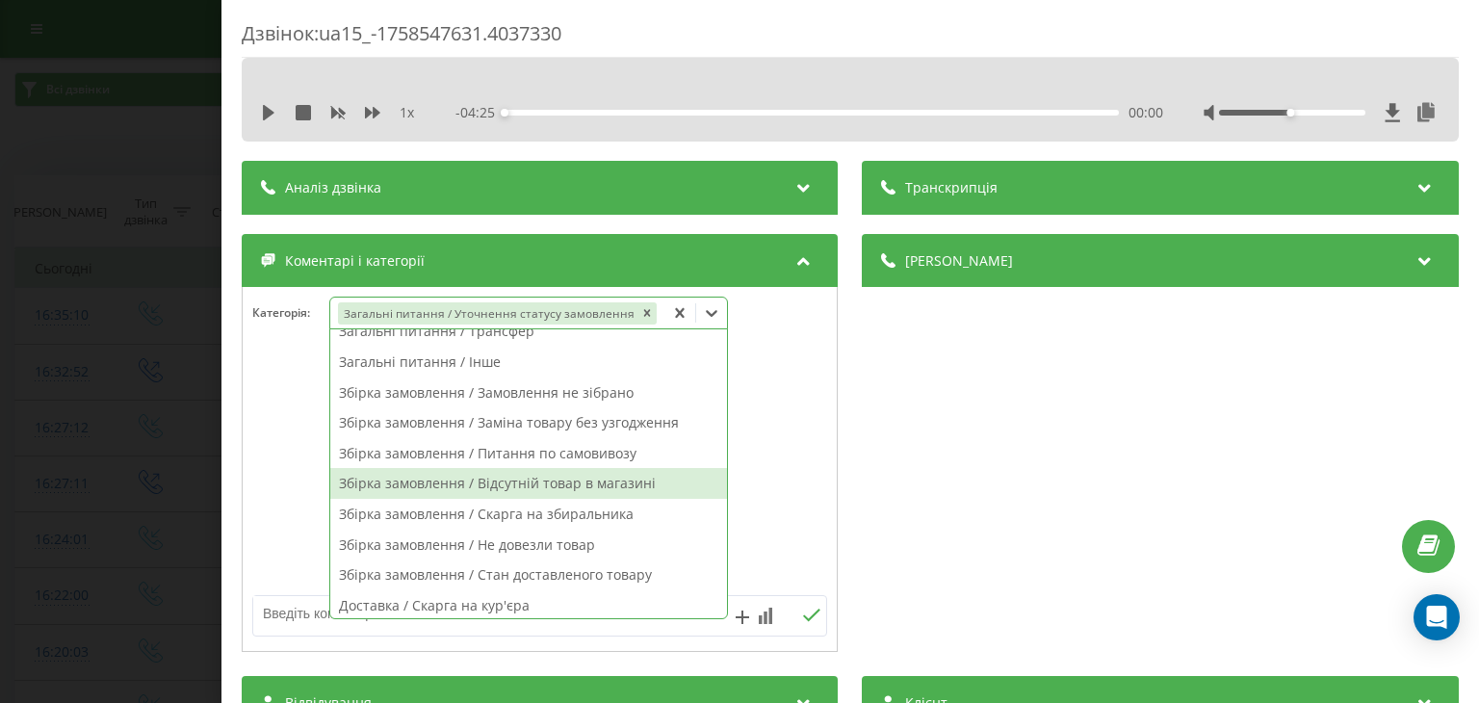
scroll to position [193, 0]
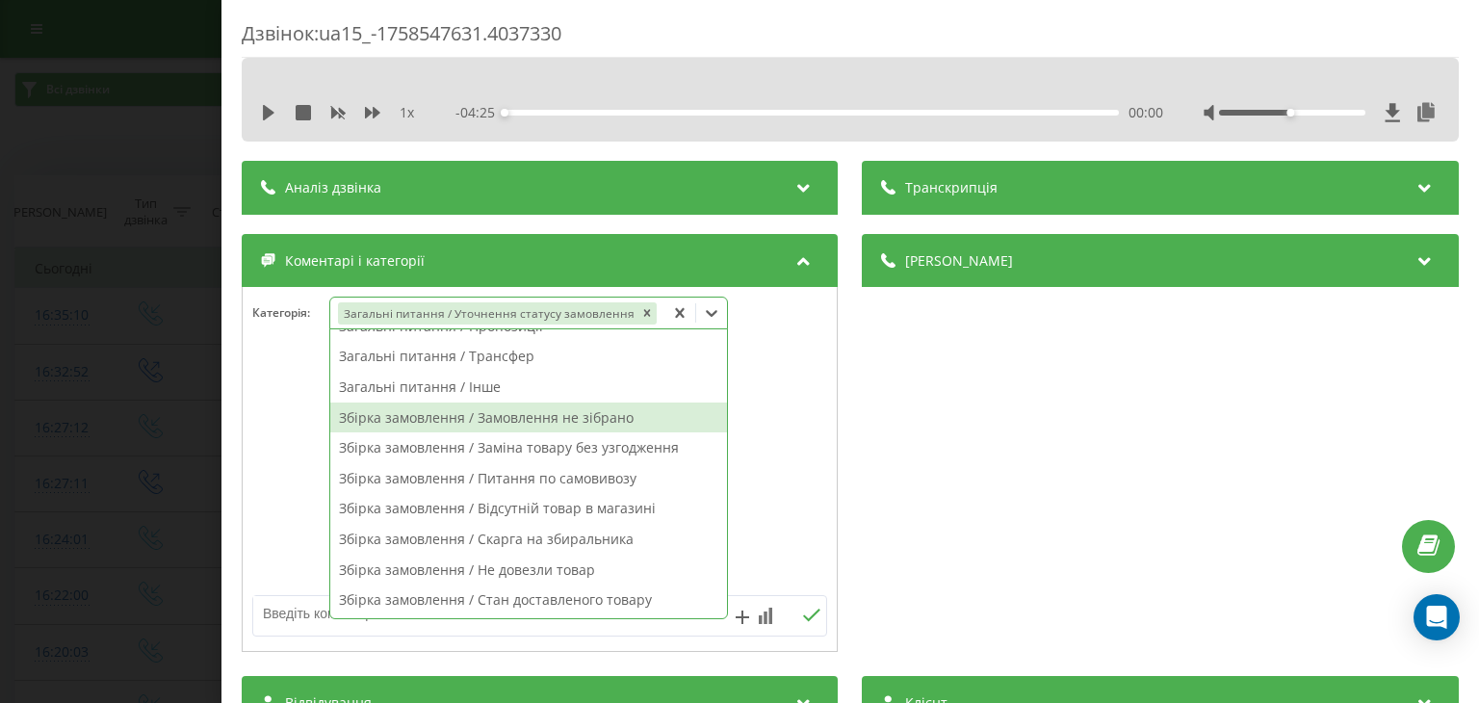
click at [570, 410] on div "Збірка замовлення / Замовлення не зібрано" at bounding box center [528, 417] width 397 height 31
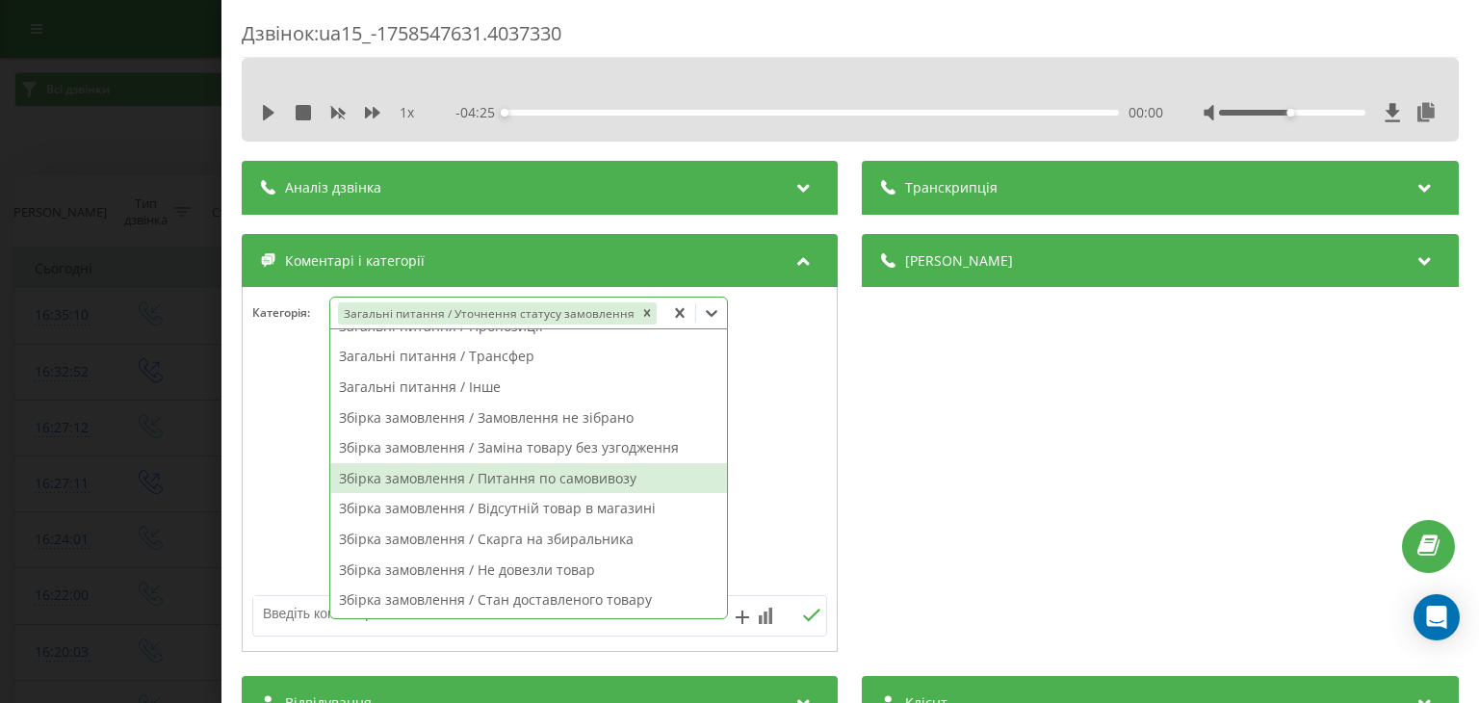
scroll to position [173, 0]
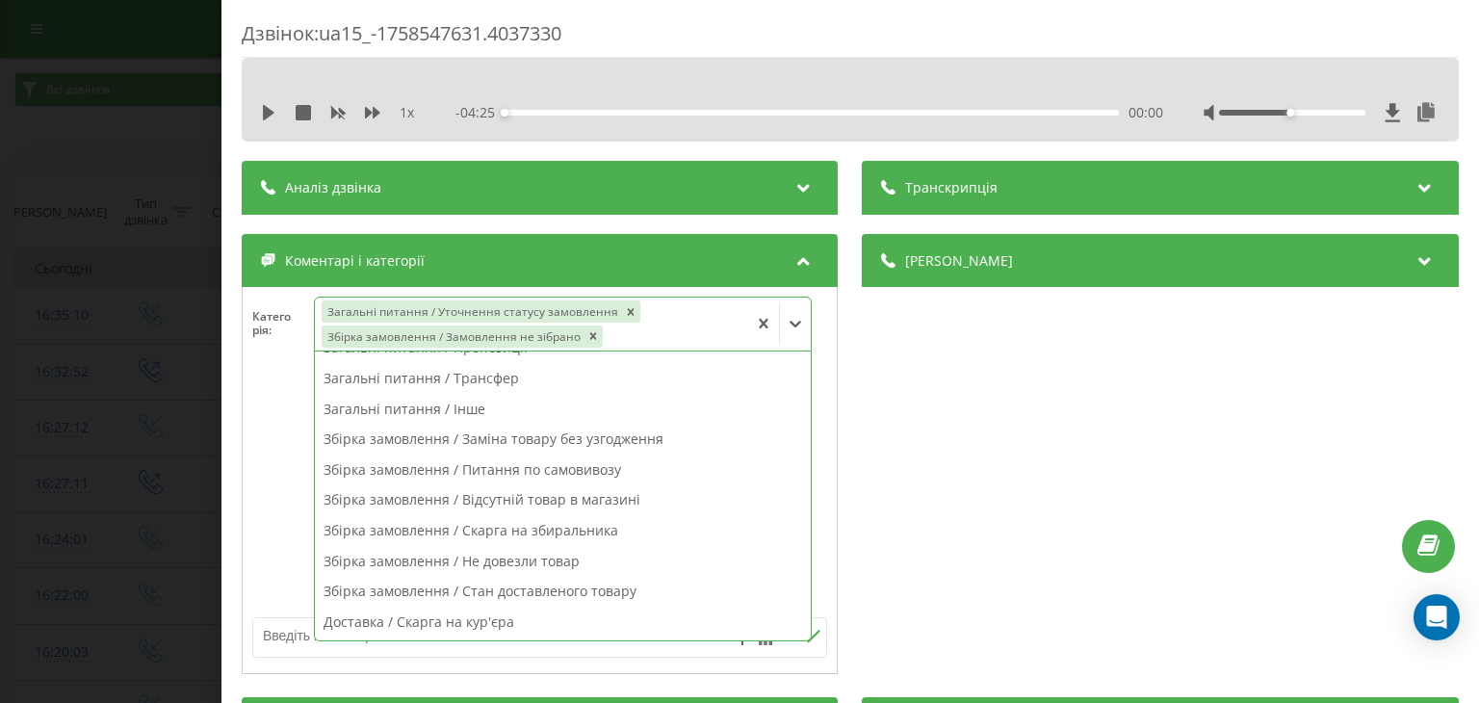
click at [304, 629] on textarea at bounding box center [482, 635] width 458 height 35
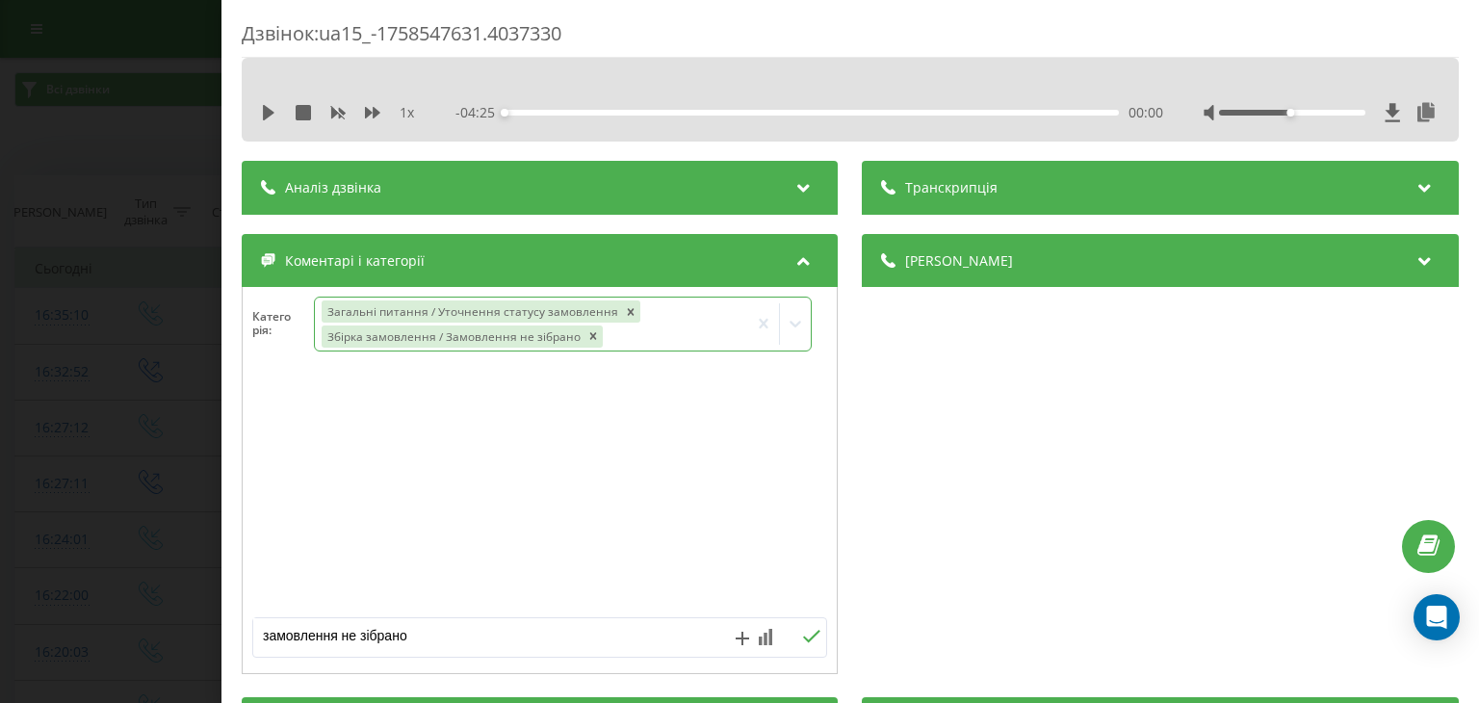
type textarea "замовлення не зібрано"
click at [787, 322] on icon at bounding box center [796, 323] width 19 height 19
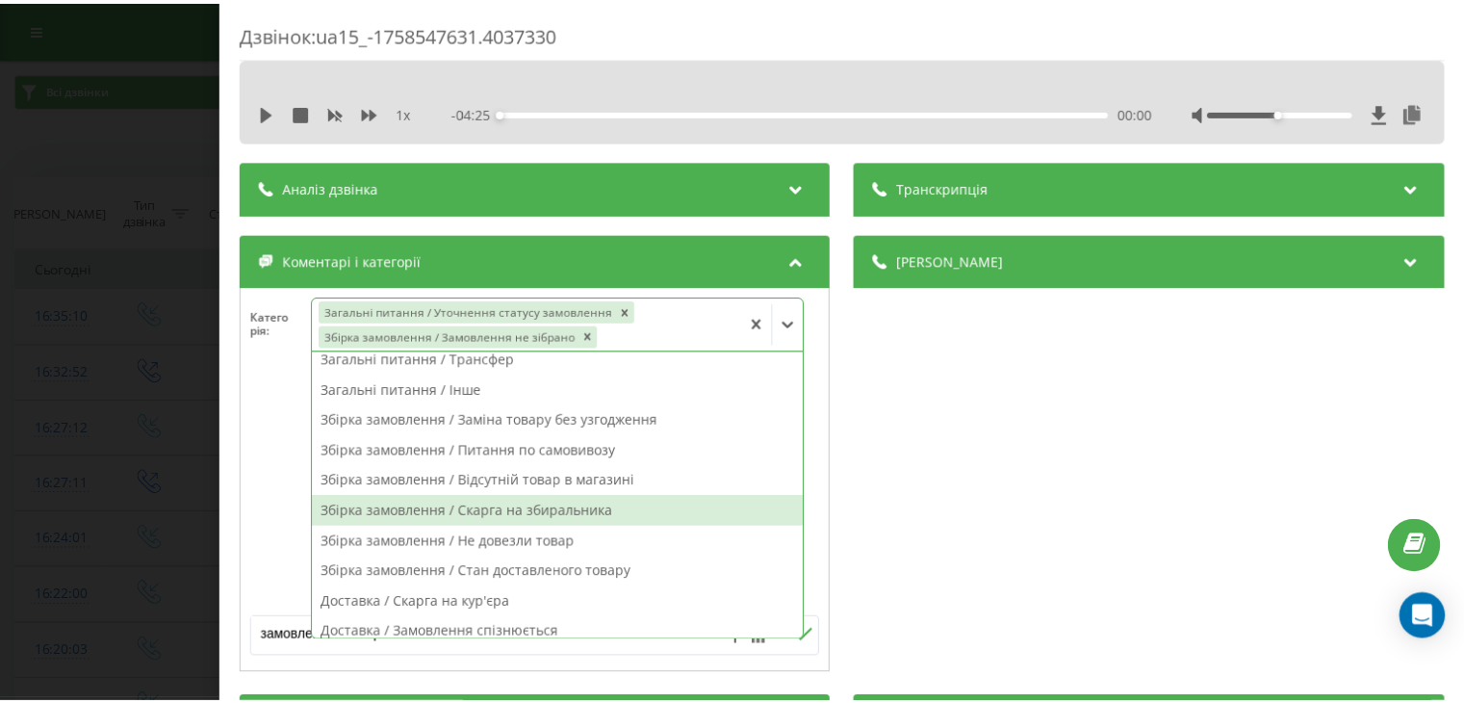
scroll to position [481, 0]
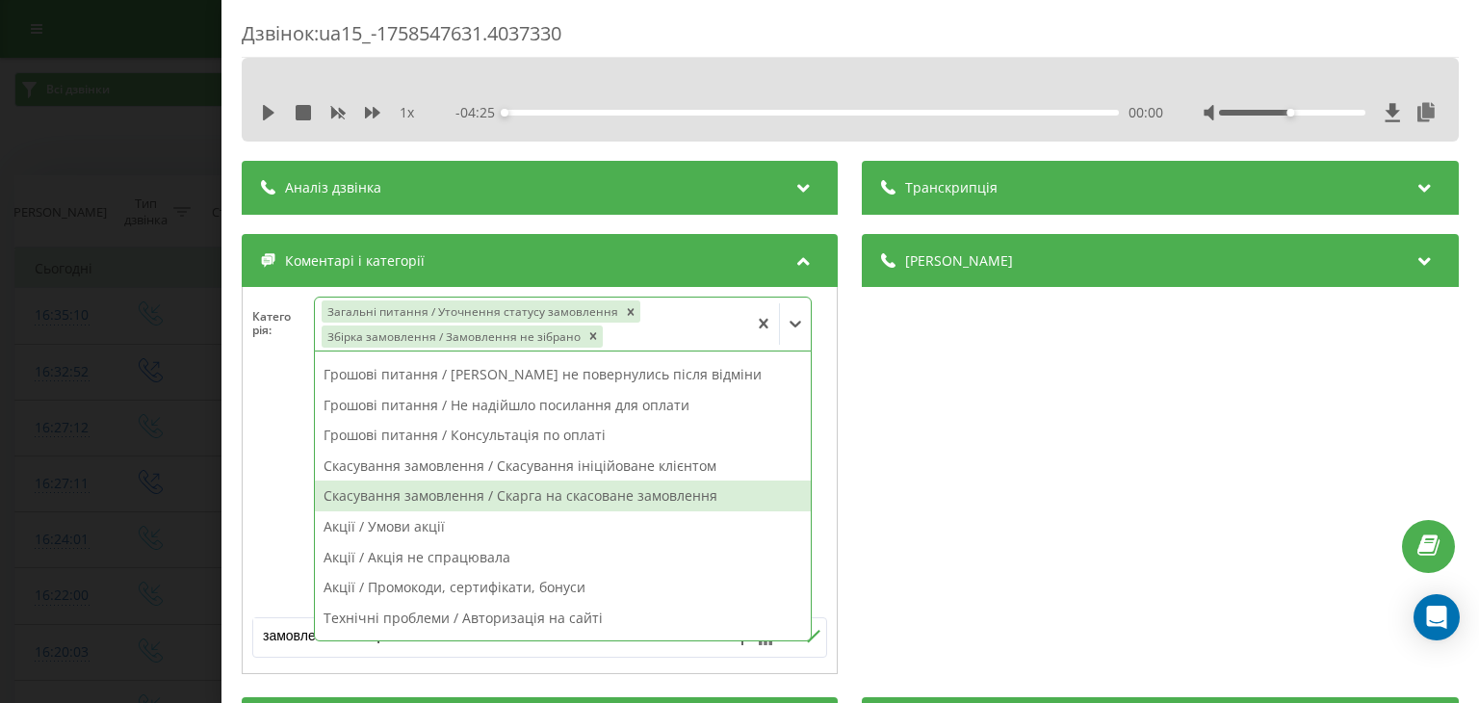
click at [249, 494] on div at bounding box center [540, 491] width 594 height 231
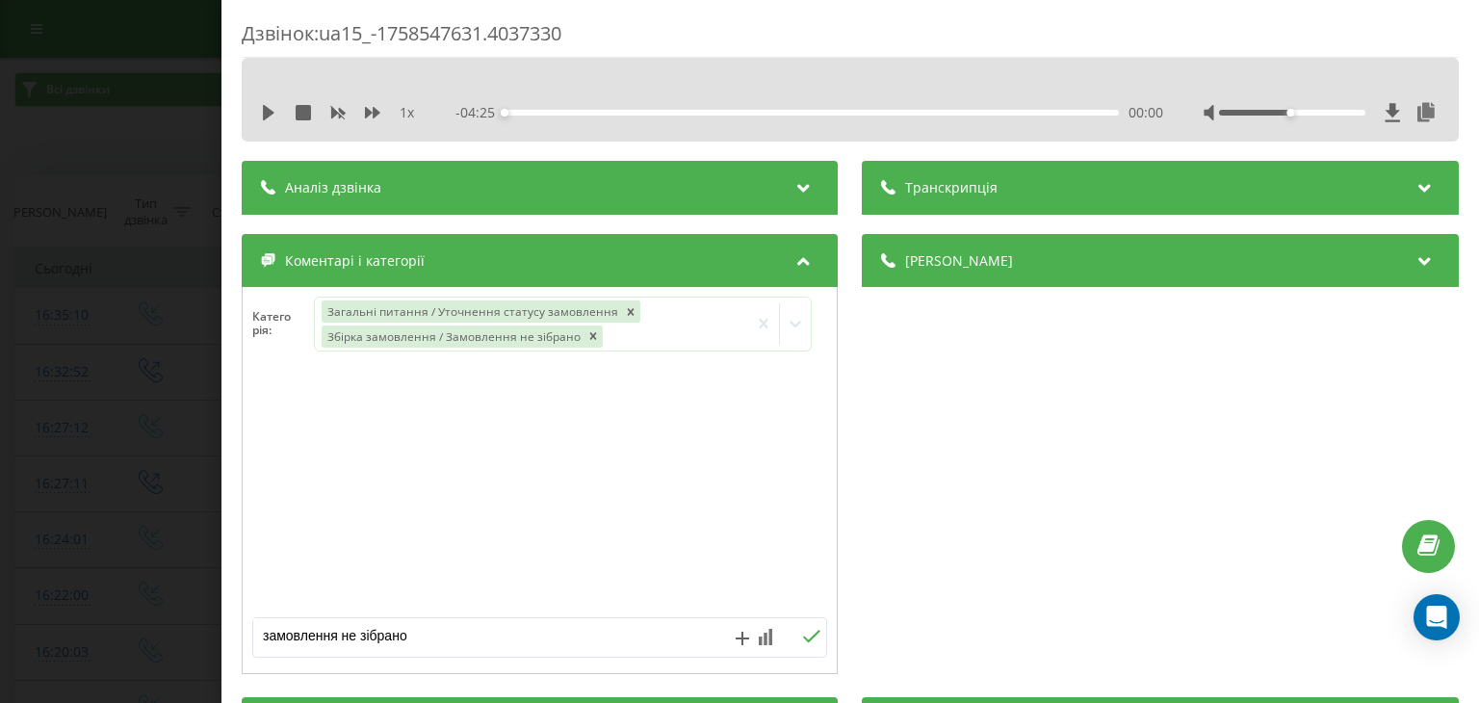
click at [808, 631] on icon at bounding box center [812, 636] width 18 height 13
click at [146, 363] on div "Дзвінок : ua15_-1758547631.4037330 1 x - 04:25 00:00 00:00 Транскрипція Для AI-…" at bounding box center [739, 351] width 1479 height 703
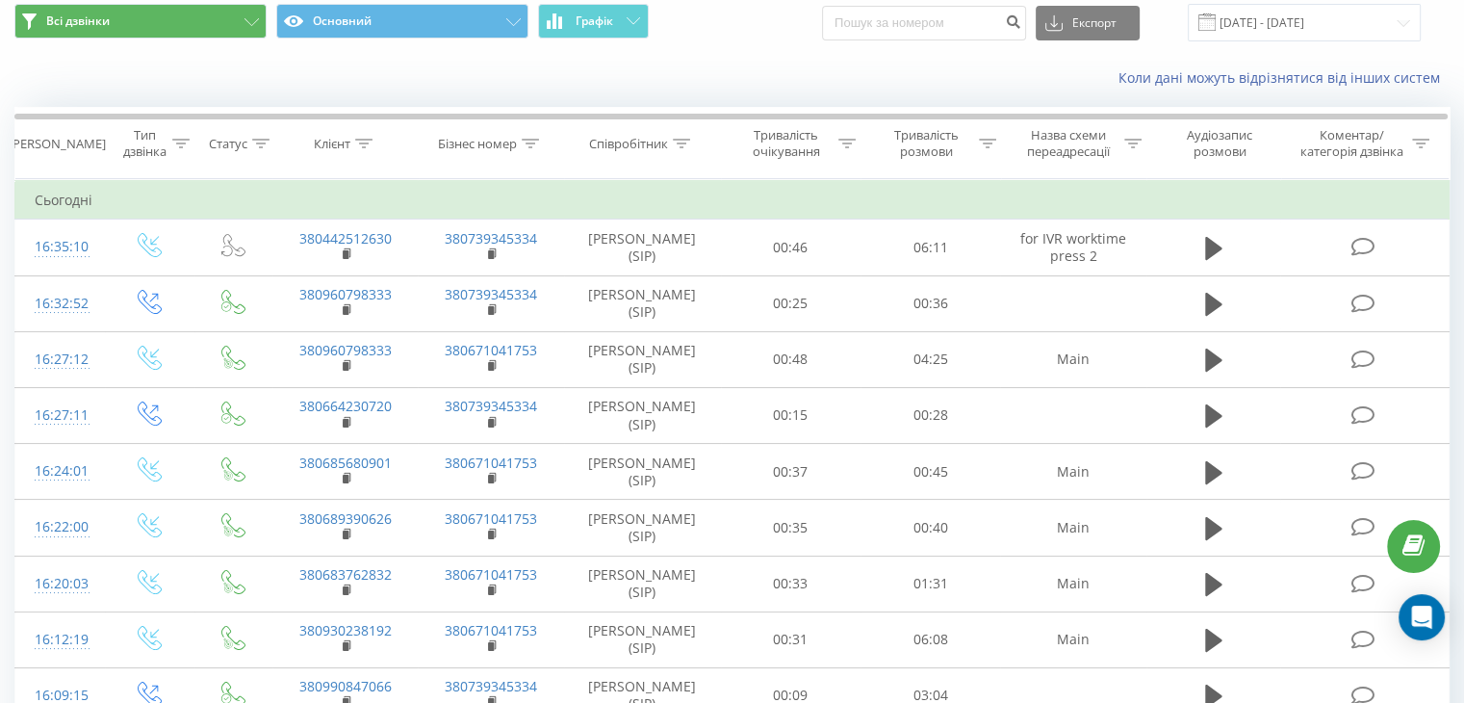
scroll to position [96, 0]
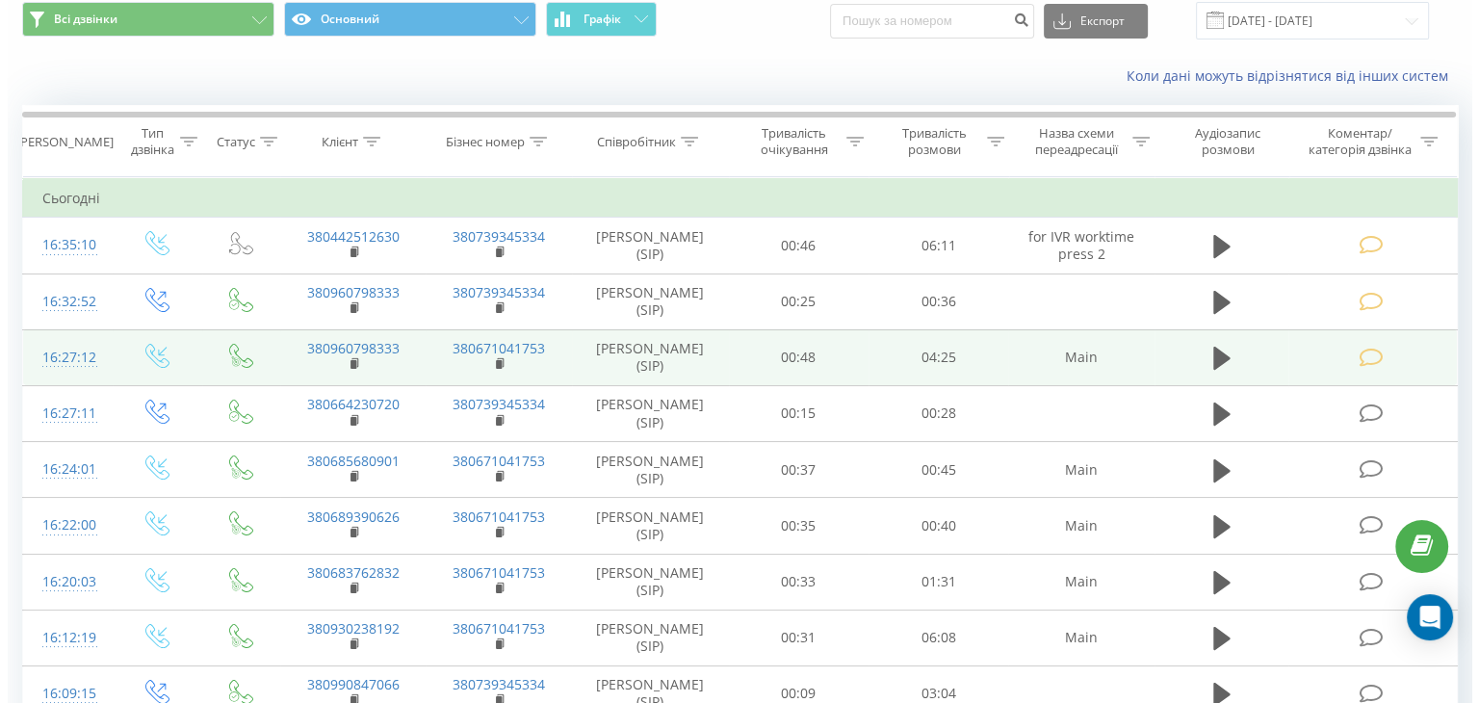
scroll to position [96, 0]
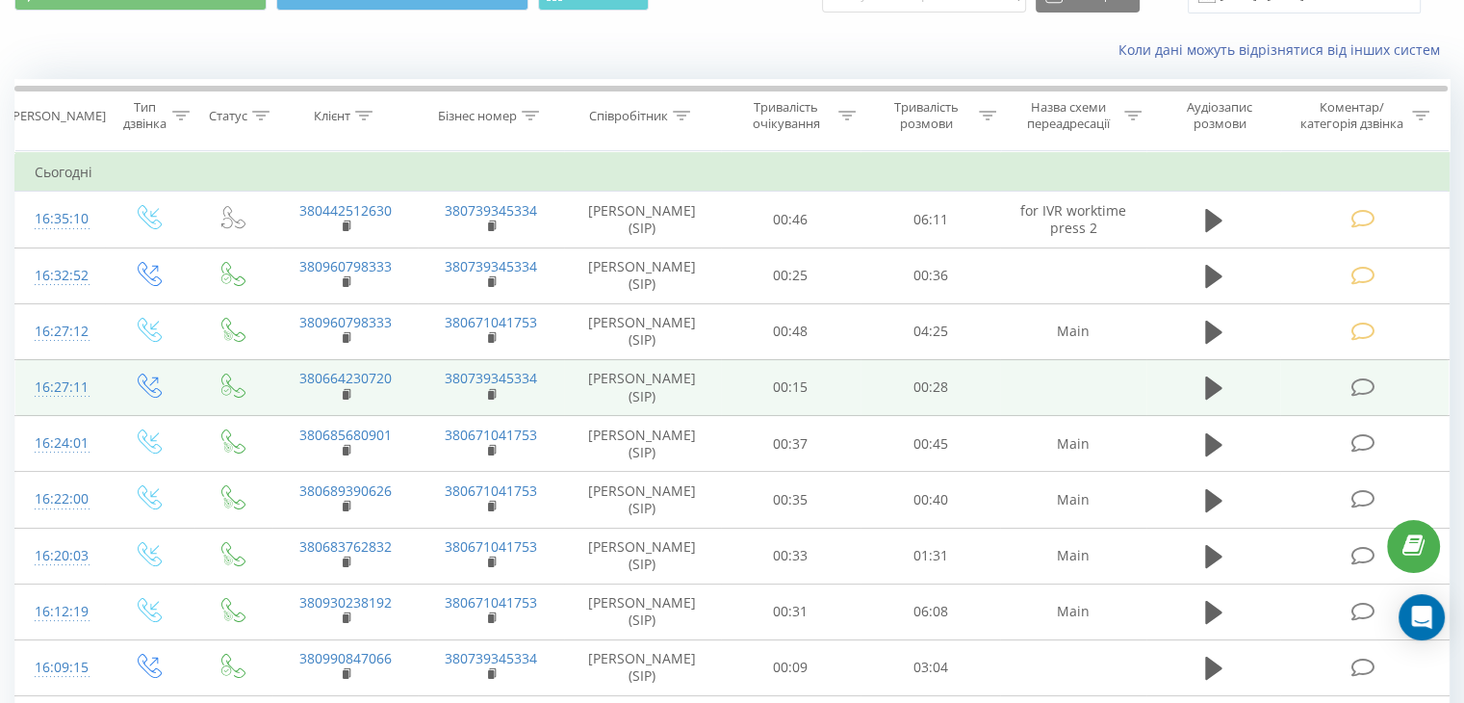
click at [1360, 379] on icon at bounding box center [1363, 387] width 24 height 20
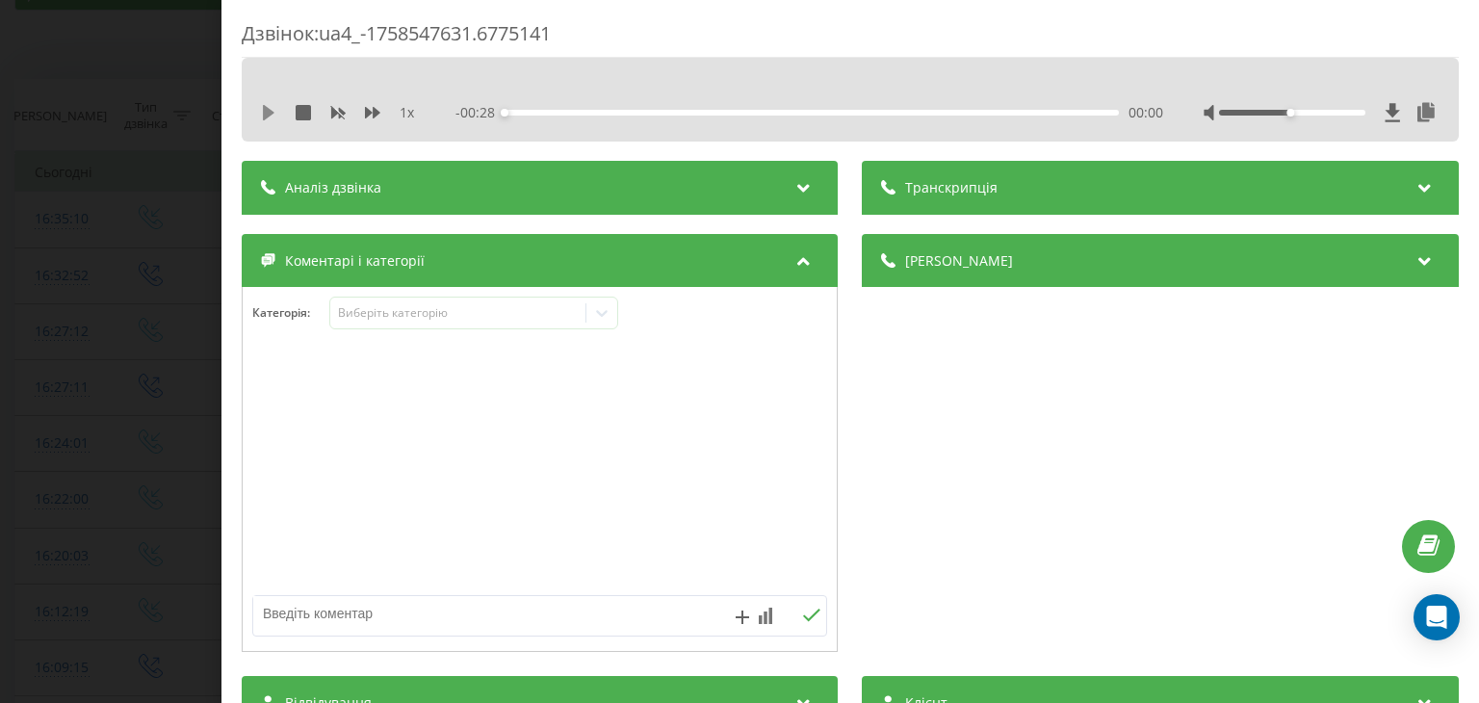
click at [262, 113] on icon at bounding box center [268, 112] width 15 height 15
click at [277, 112] on div "1 x" at bounding box center [347, 112] width 173 height 19
click at [266, 116] on icon at bounding box center [265, 112] width 4 height 15
click at [263, 116] on icon at bounding box center [269, 112] width 12 height 15
click at [430, 313] on div "Виберіть категорію" at bounding box center [458, 312] width 241 height 15
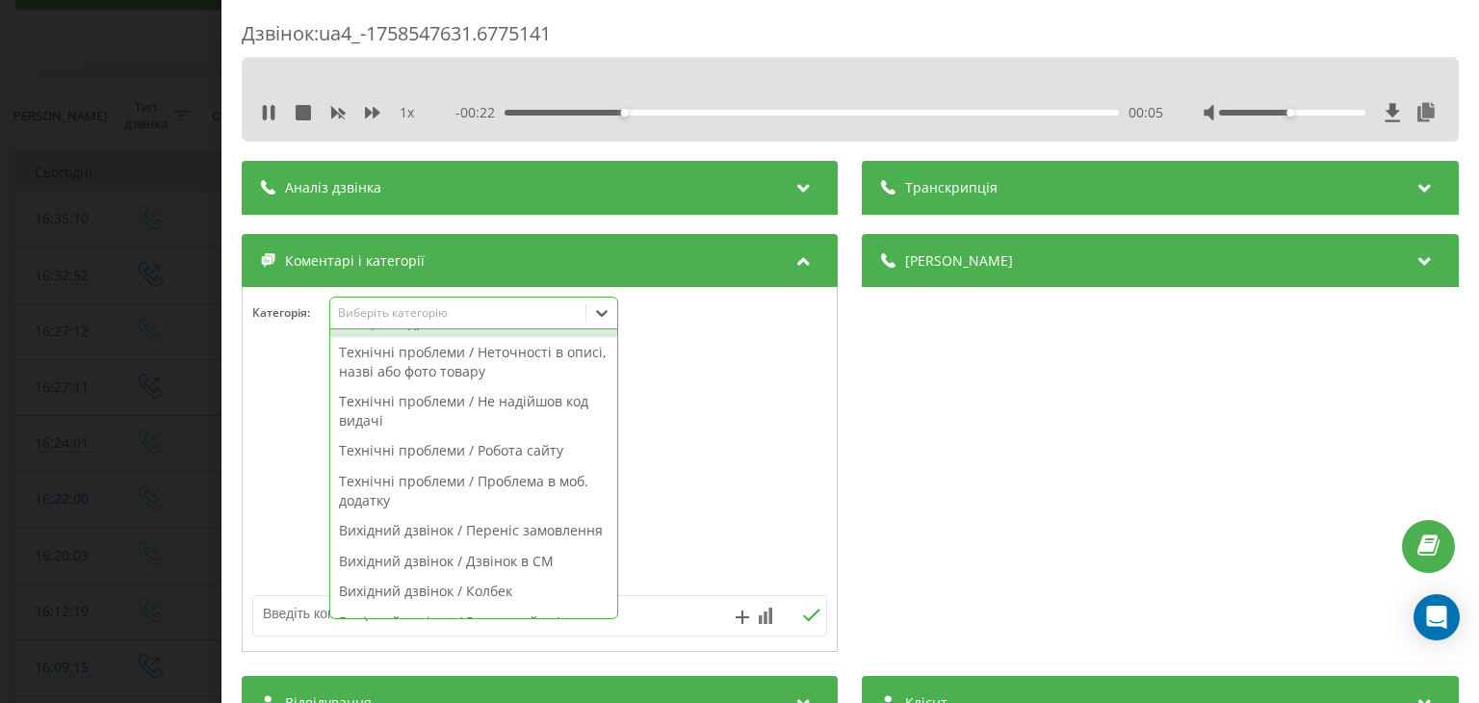
scroll to position [1344, 0]
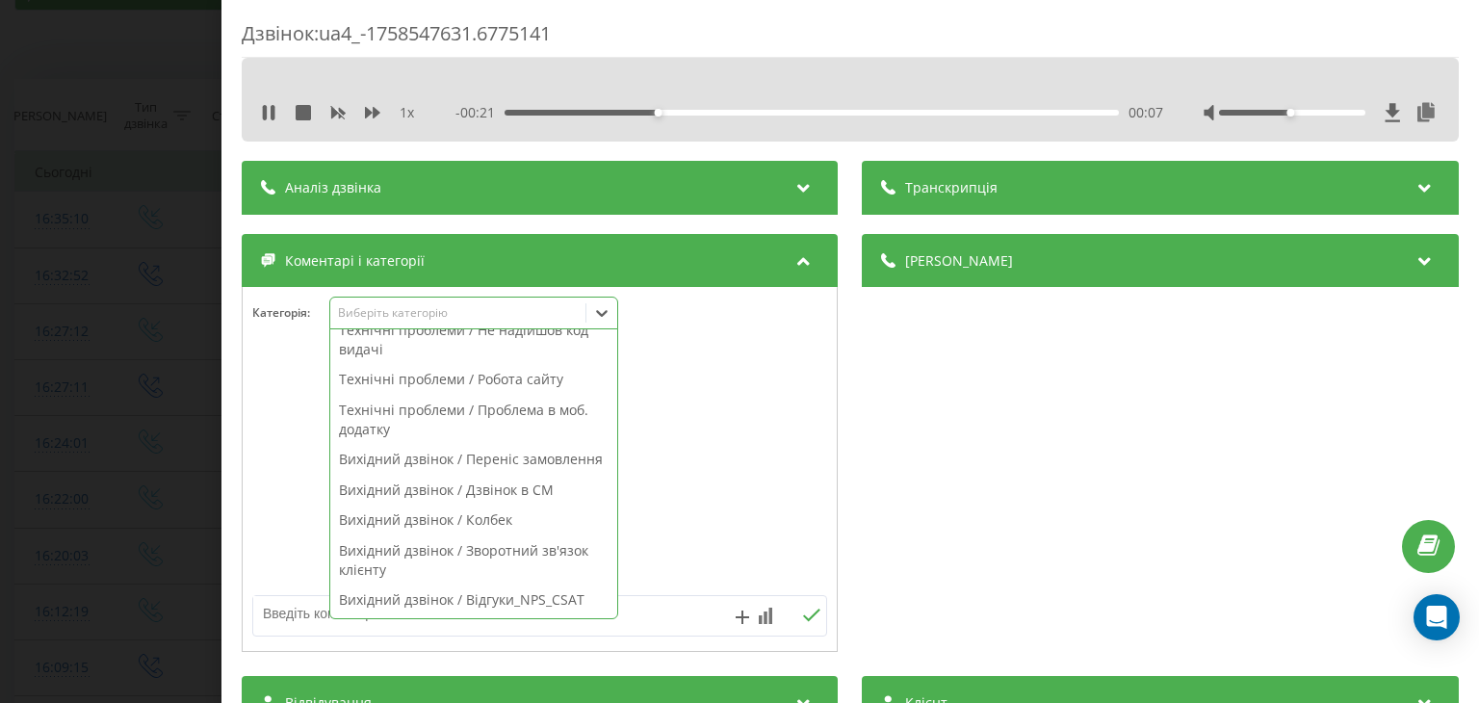
click at [529, 493] on div "Вихідний дзвінок / Дзвінок в СМ" at bounding box center [473, 490] width 287 height 31
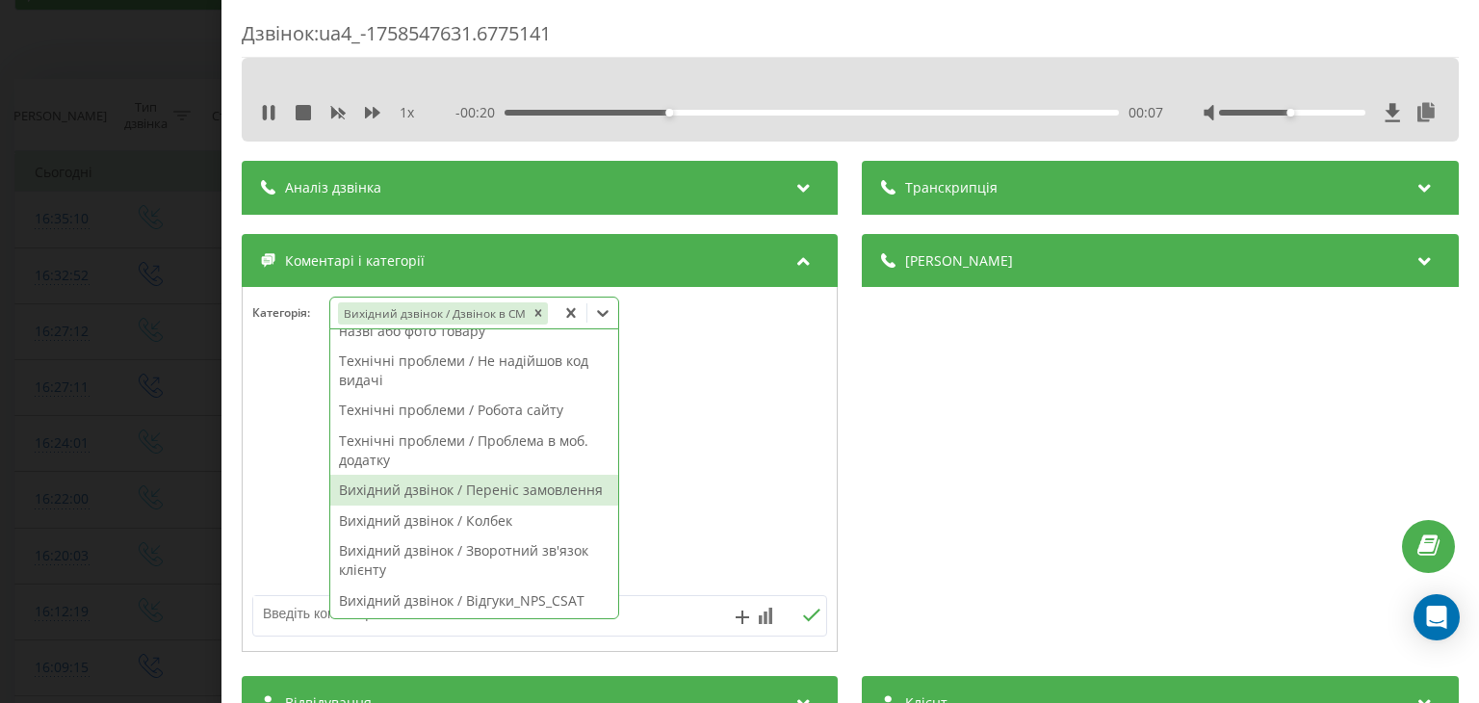
scroll to position [1314, 0]
click at [679, 497] on div at bounding box center [540, 469] width 594 height 231
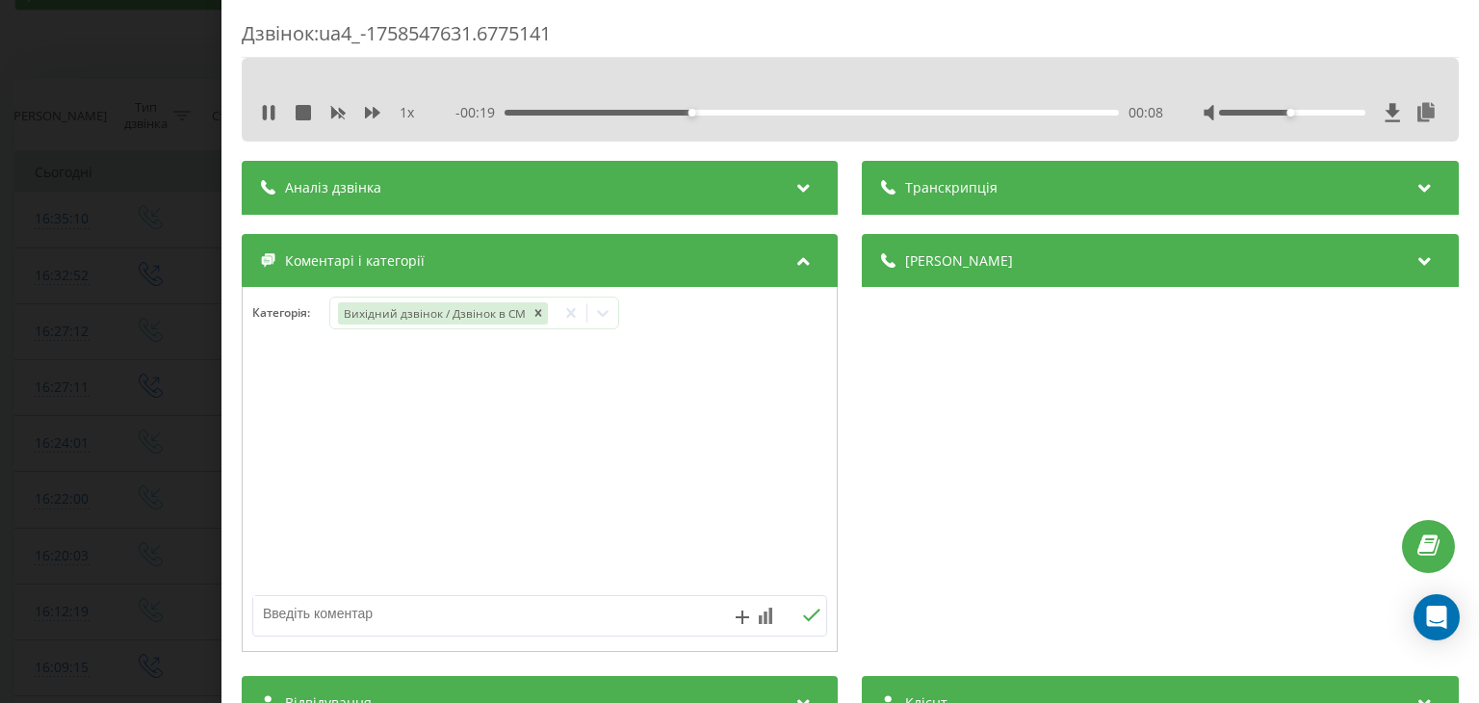
click at [525, 607] on textarea at bounding box center [482, 613] width 458 height 35
type textarea "дзвінок збирачу"
click at [803, 621] on icon at bounding box center [812, 614] width 18 height 13
click at [301, 116] on icon at bounding box center [303, 112] width 15 height 15
click at [148, 232] on div "Дзвінок : ua4_-1758547631.6775141 1 x - 00:28 00:00 00:00 Транскрипція Для AI-а…" at bounding box center [739, 351] width 1479 height 703
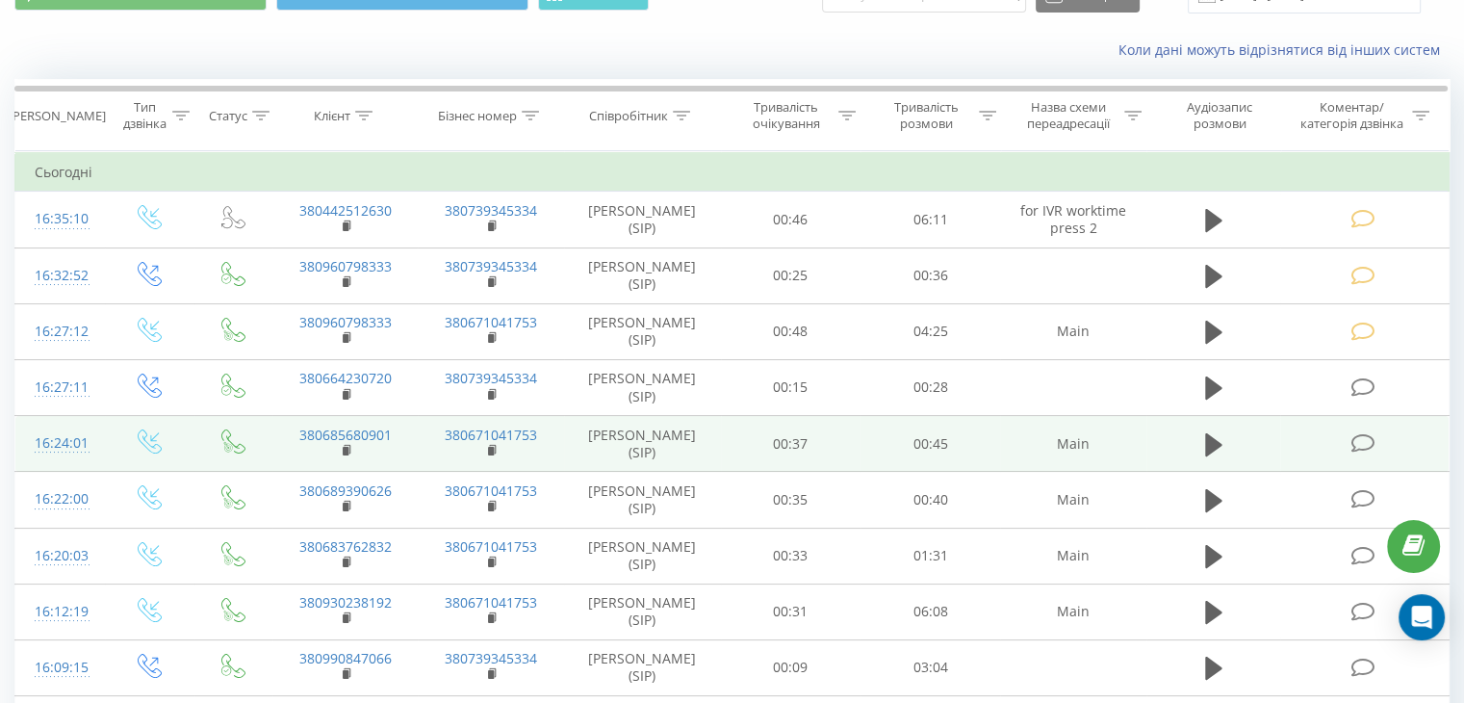
click at [1365, 440] on icon at bounding box center [1363, 443] width 24 height 20
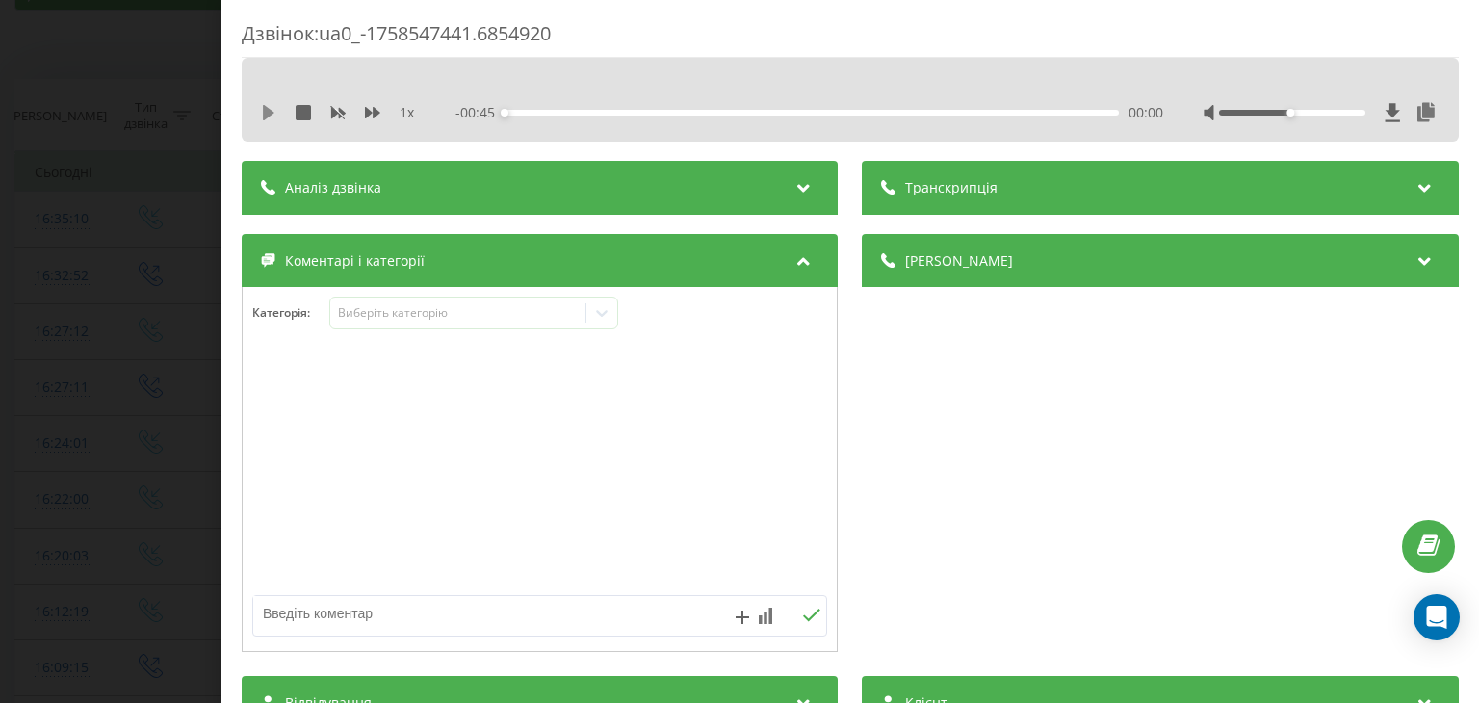
click at [263, 116] on icon at bounding box center [269, 112] width 12 height 15
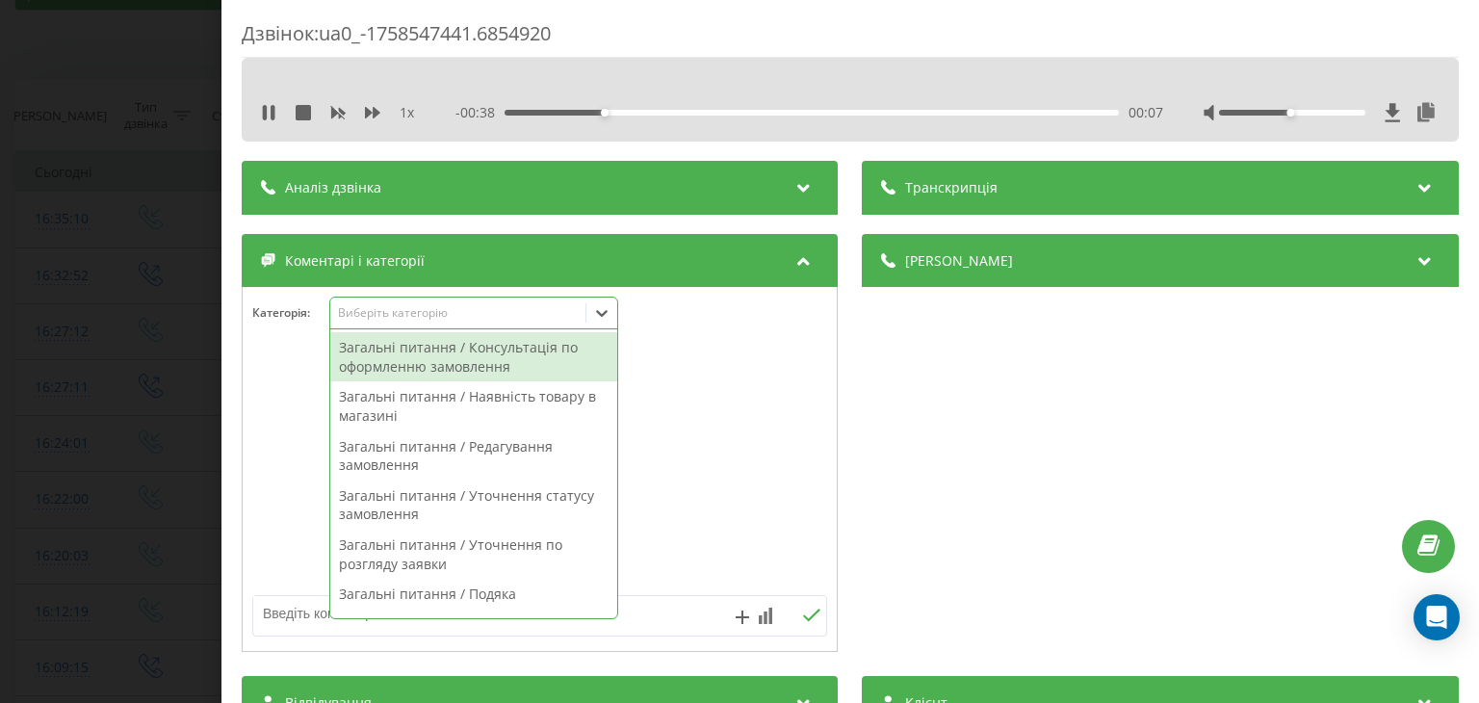
click at [435, 323] on div "Виберіть категорію" at bounding box center [473, 313] width 289 height 33
click at [554, 459] on div "Загальні питання / Редагування замовлення" at bounding box center [473, 455] width 287 height 49
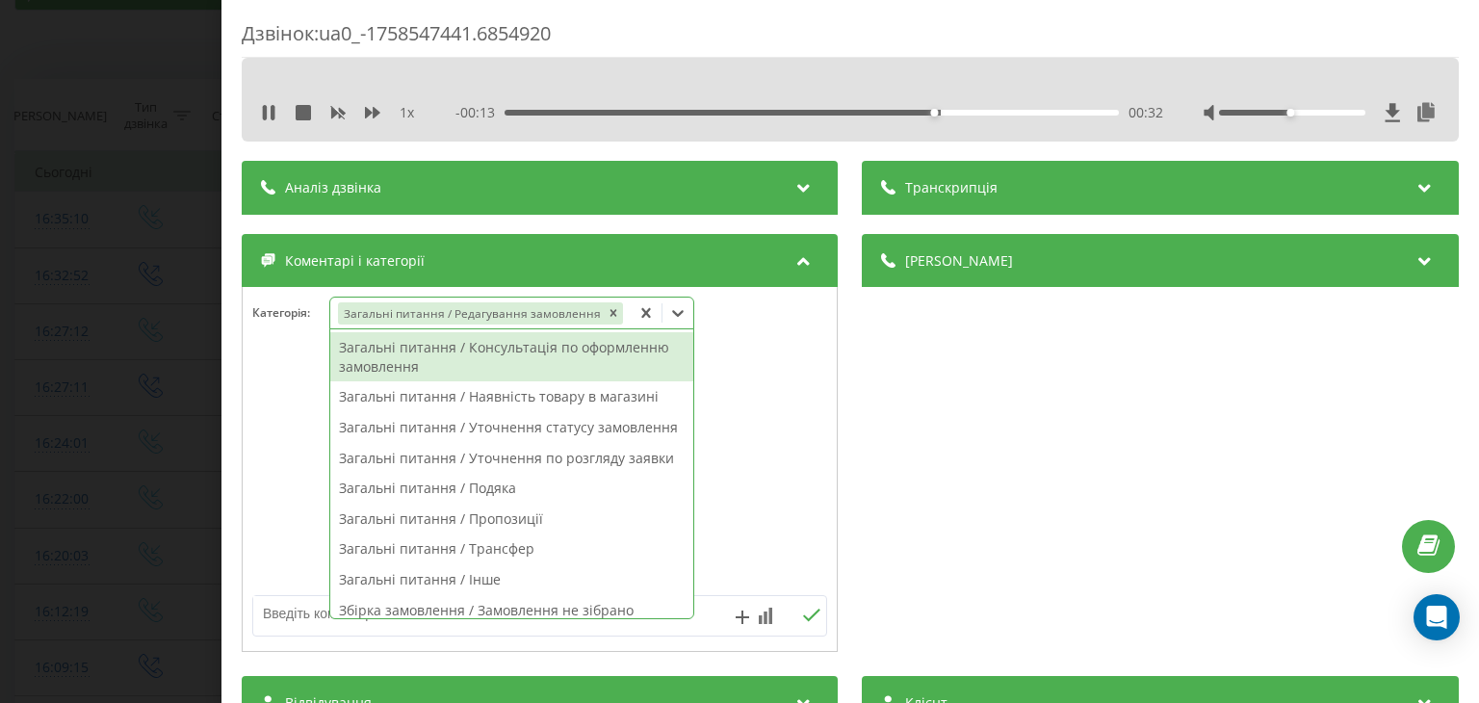
click at [726, 482] on div at bounding box center [540, 469] width 594 height 231
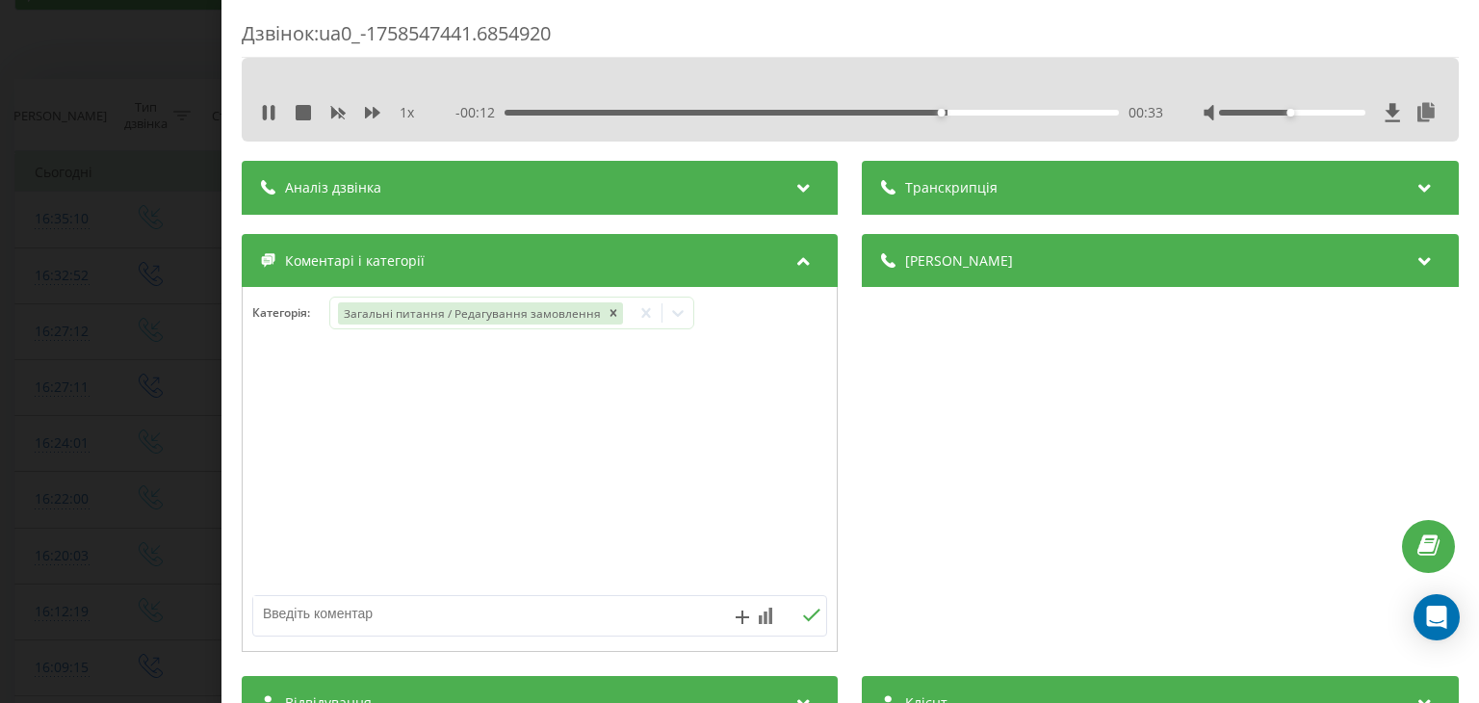
click at [470, 621] on textarea at bounding box center [482, 613] width 458 height 35
click at [300, 110] on icon at bounding box center [303, 112] width 15 height 15
click at [414, 615] on textarea "прохання" at bounding box center [482, 613] width 458 height 35
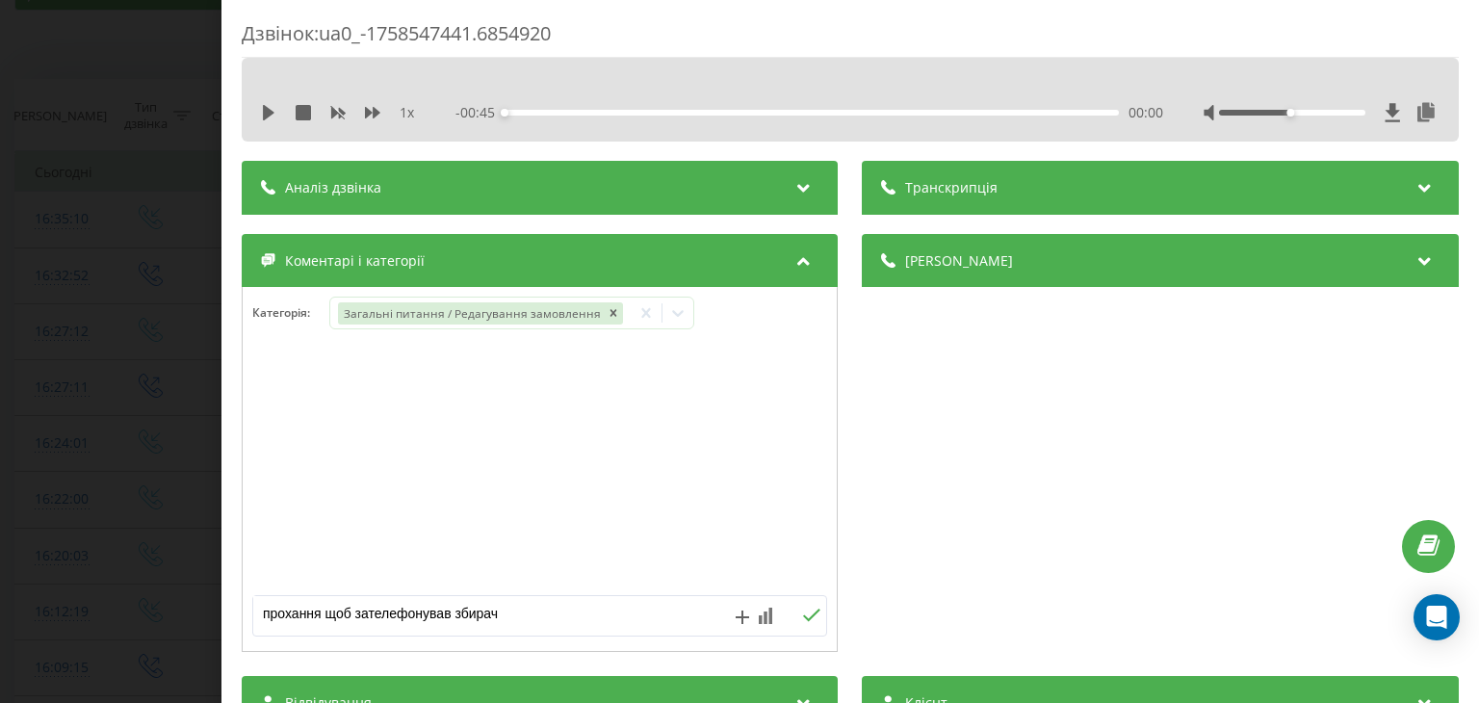
type textarea "прохання щоб зателефонував збирач"
click at [811, 614] on icon at bounding box center [812, 614] width 18 height 13
click at [126, 385] on div "Дзвінок : ua0_-1758547441.6854920 1 x - 00:45 00:00 00:00 Транскрипція Для AI-а…" at bounding box center [739, 351] width 1479 height 703
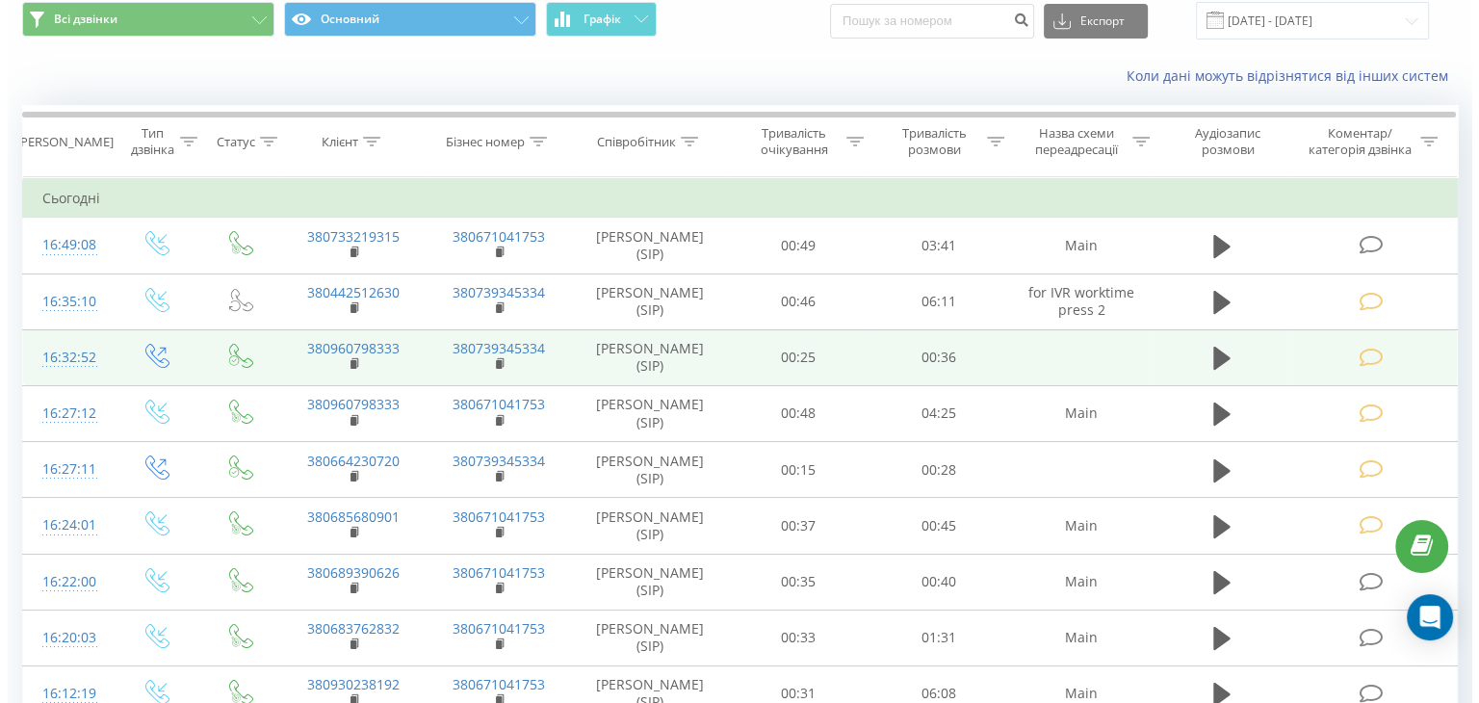
scroll to position [96, 0]
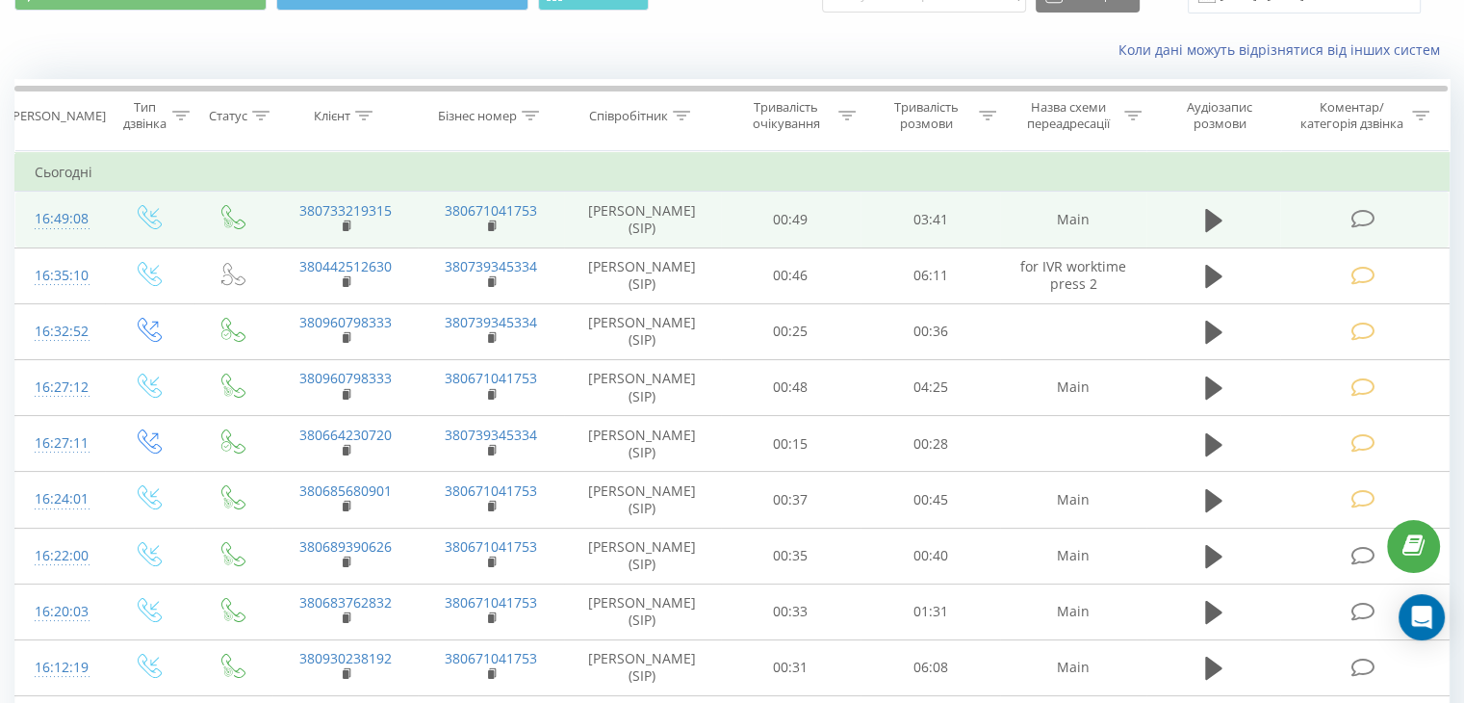
click at [1360, 217] on icon at bounding box center [1363, 219] width 24 height 20
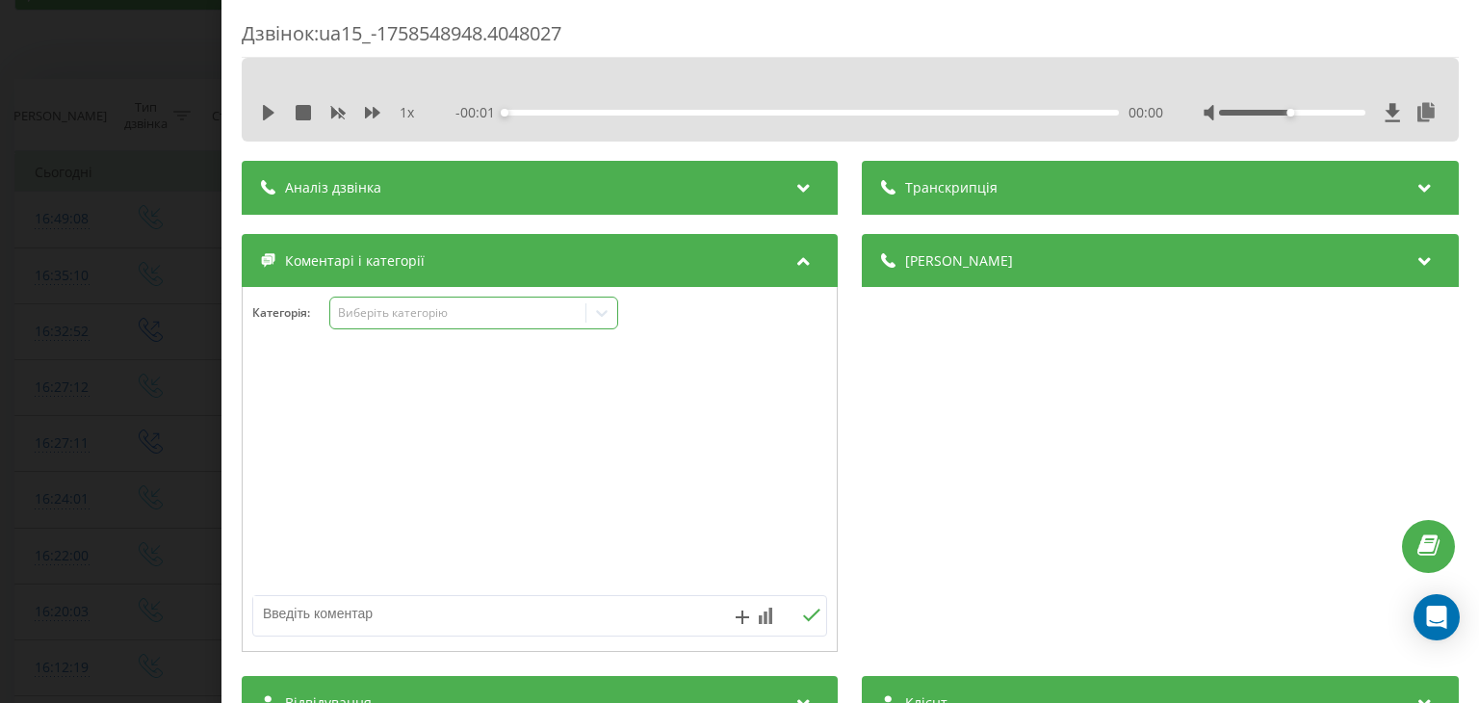
click at [490, 322] on div "Виберіть категорію" at bounding box center [457, 313] width 255 height 18
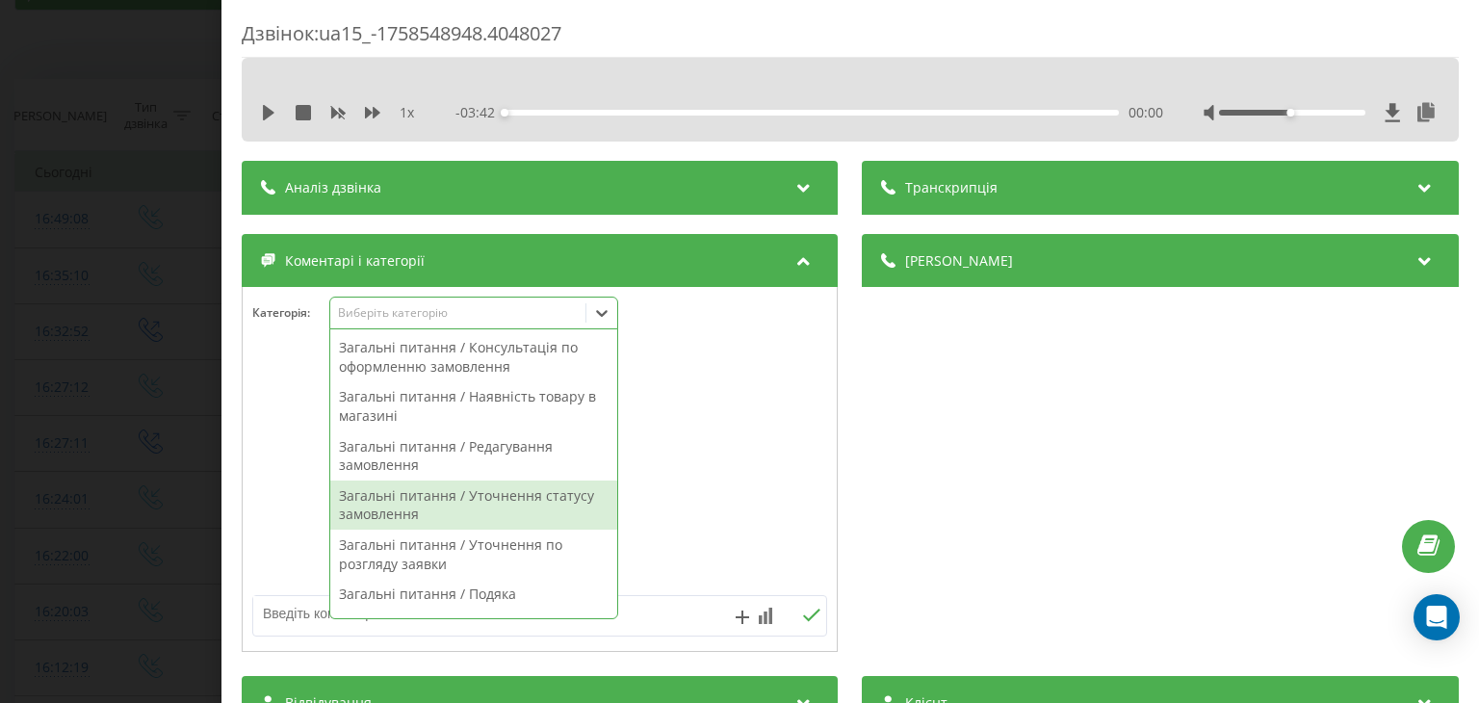
click at [534, 503] on div "Загальні питання / Уточнення статусу замовлення" at bounding box center [473, 504] width 287 height 49
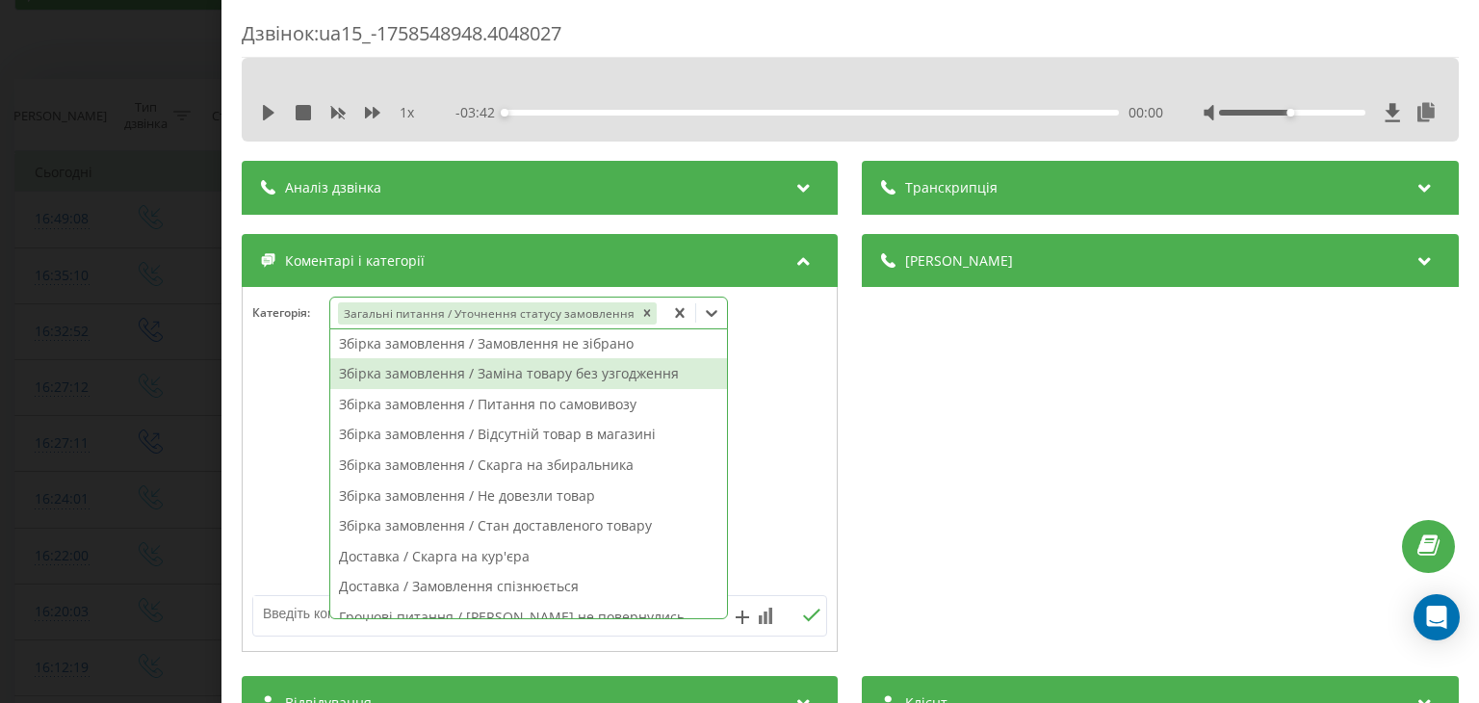
scroll to position [297, 0]
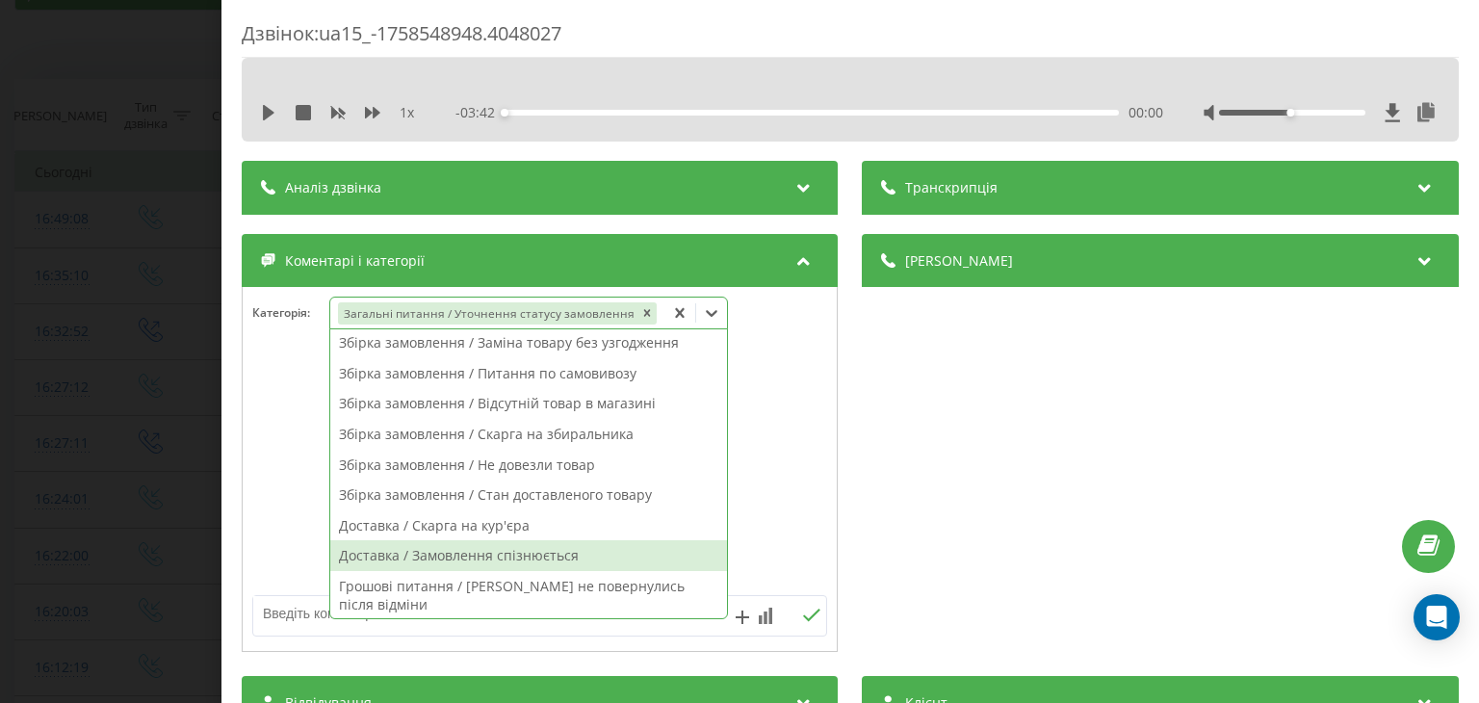
click at [612, 552] on div "Доставка / Замовлення спізнюється" at bounding box center [528, 555] width 397 height 31
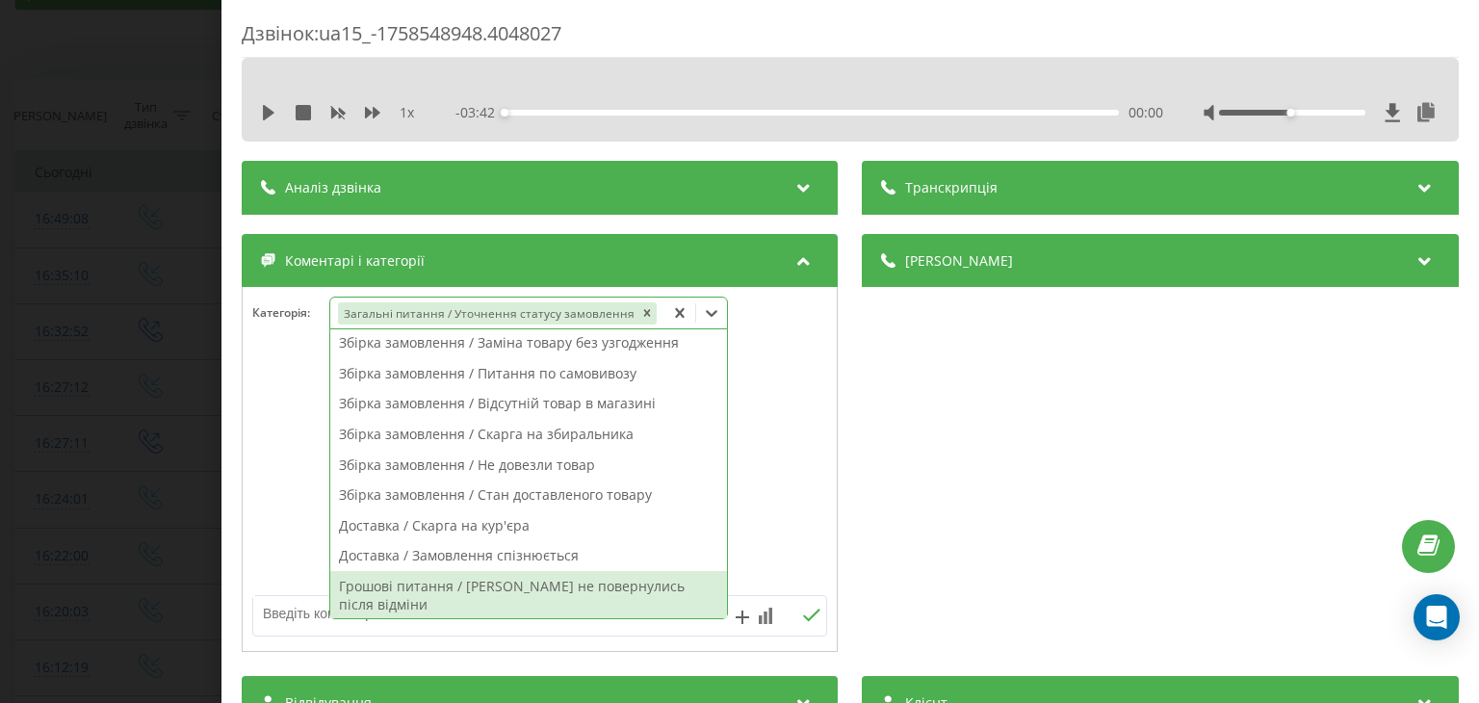
scroll to position [279, 0]
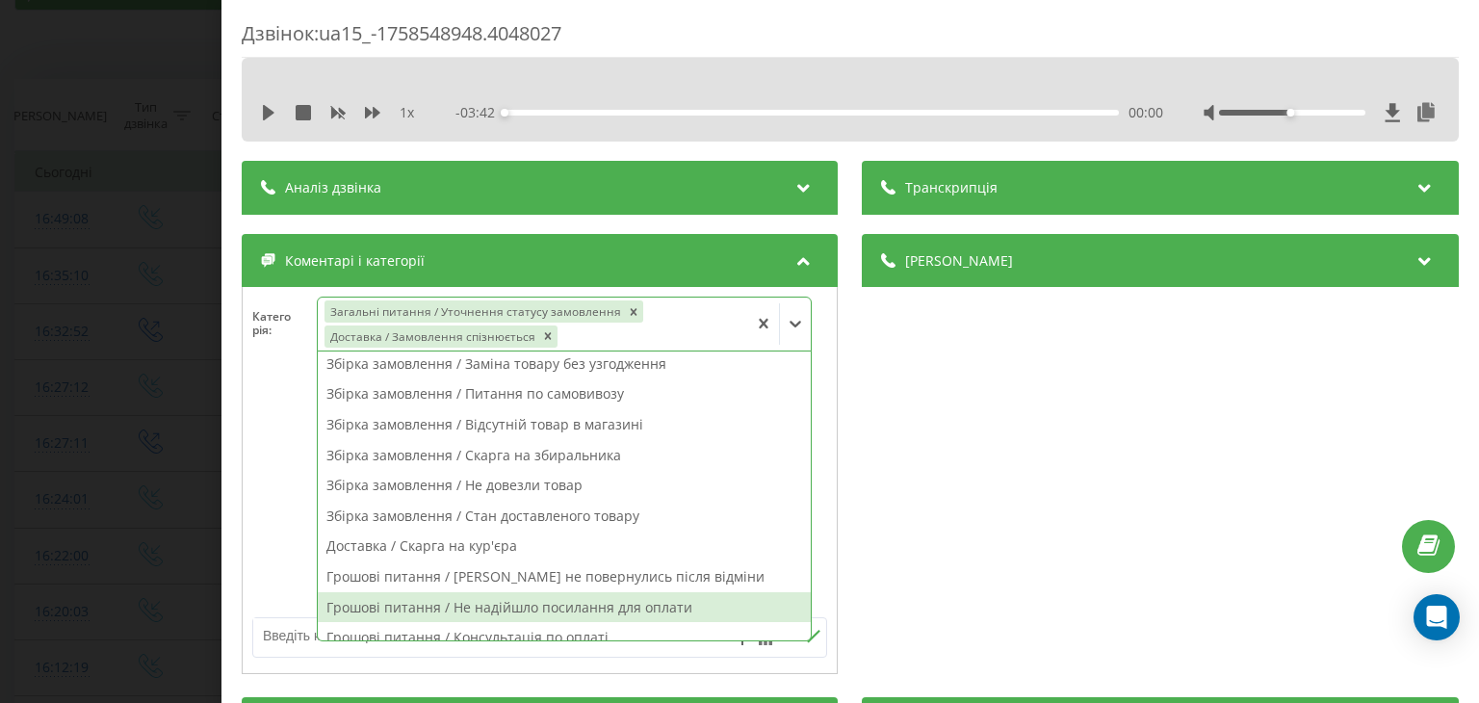
click at [303, 618] on textarea at bounding box center [482, 635] width 458 height 35
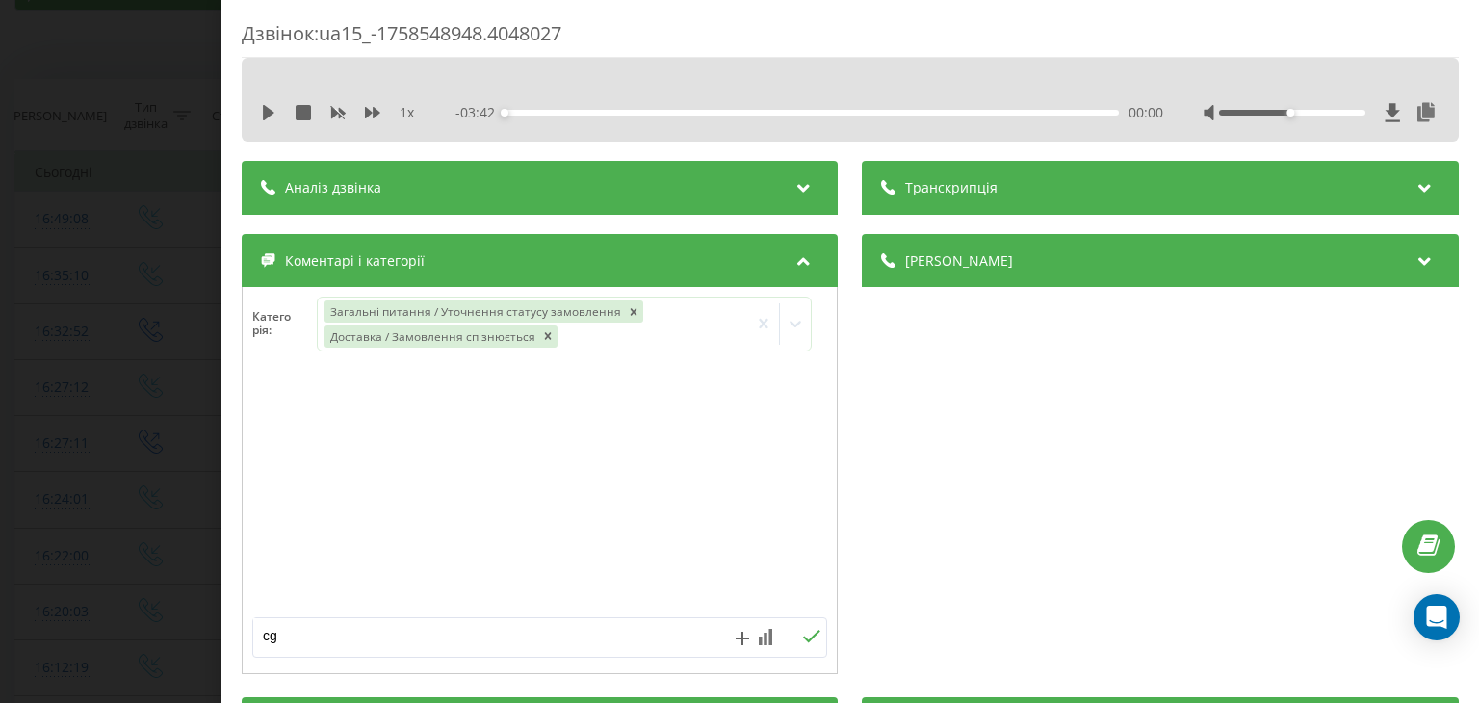
type textarea "c"
type textarea "спізнення доставки"
click at [807, 633] on icon at bounding box center [812, 636] width 18 height 13
